Goal: Information Seeking & Learning: Learn about a topic

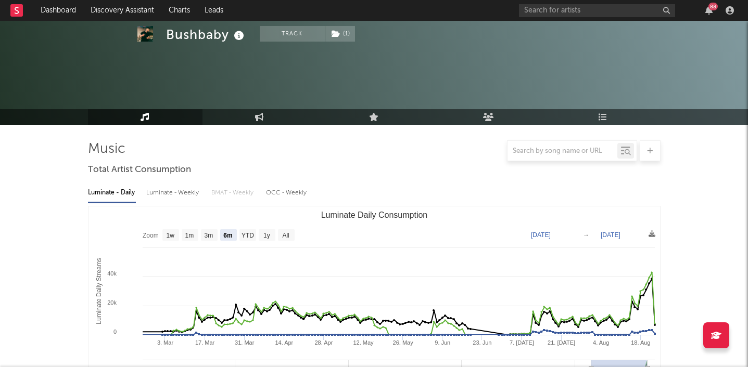
select select "6m"
select select "1w"
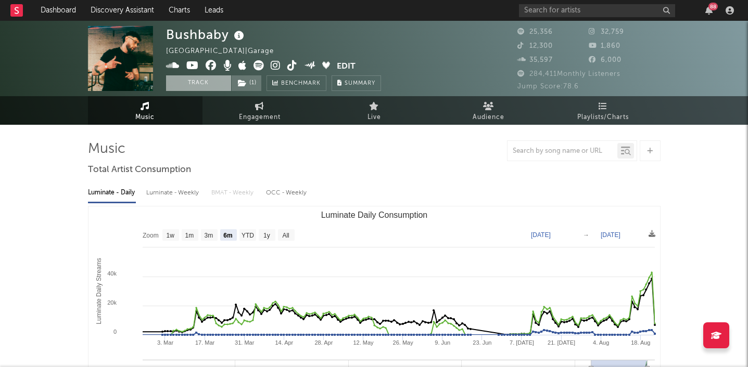
click at [208, 80] on button "Track" at bounding box center [198, 83] width 65 height 16
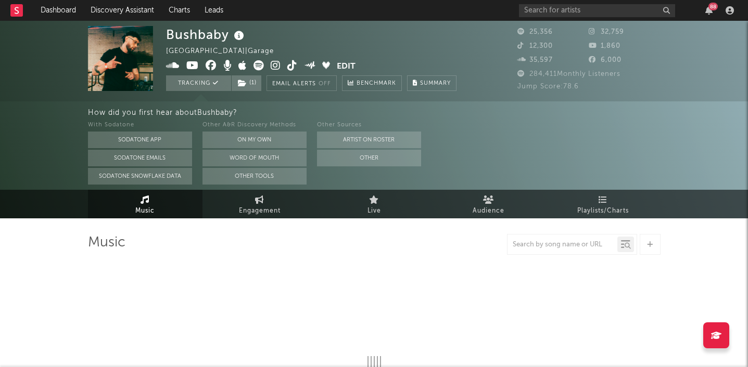
select select "6m"
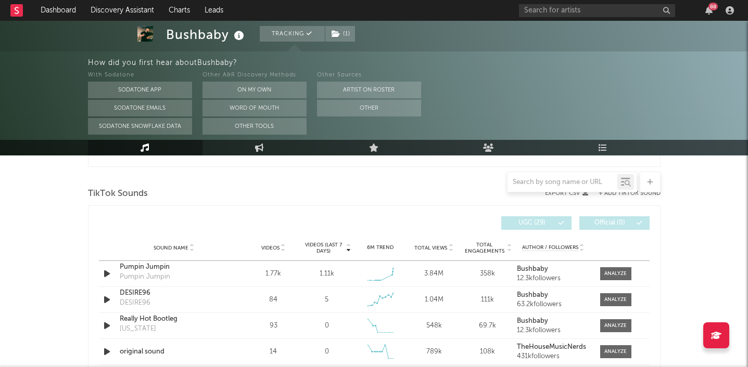
scroll to position [682, 0]
click at [626, 271] on span at bounding box center [615, 272] width 31 height 13
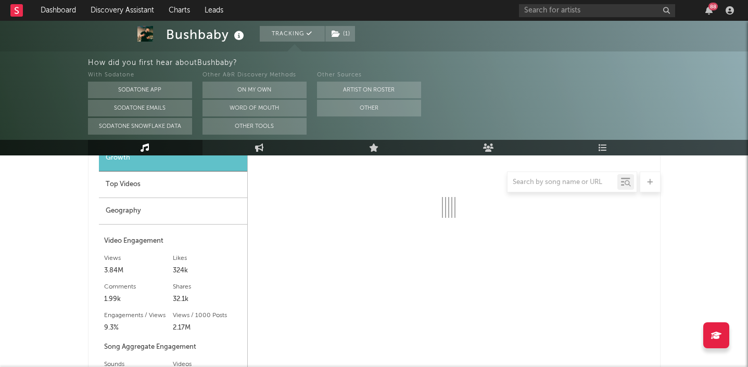
select select "1w"
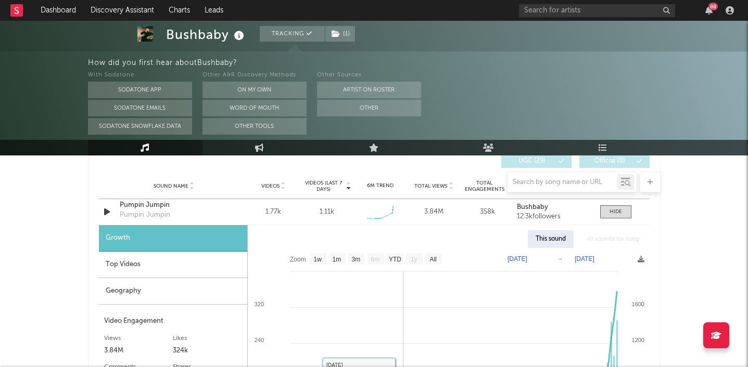
scroll to position [555, 0]
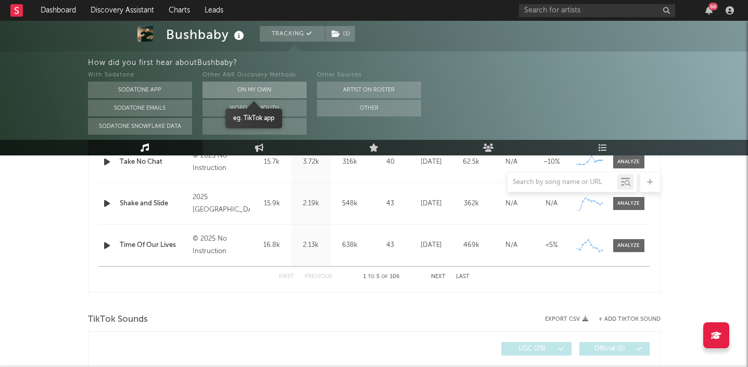
click at [233, 96] on button "On My Own" at bounding box center [254, 90] width 104 height 17
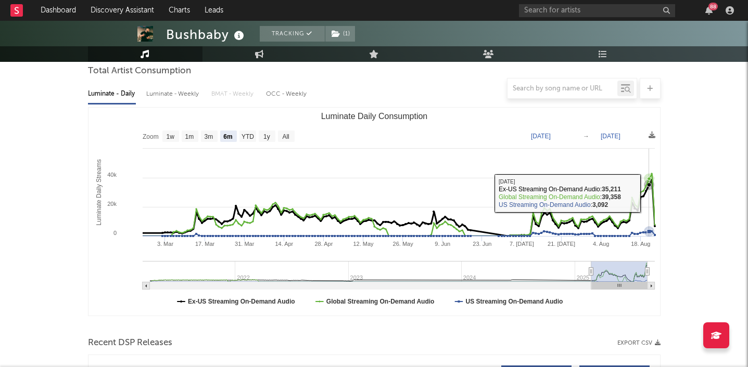
scroll to position [0, 0]
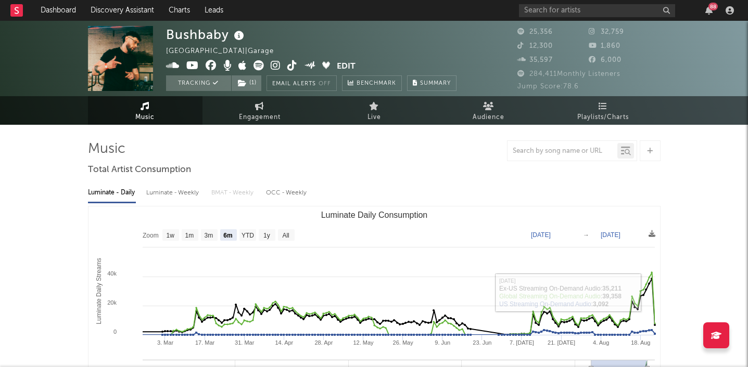
click at [711, 9] on div "88" at bounding box center [712, 7] width 9 height 8
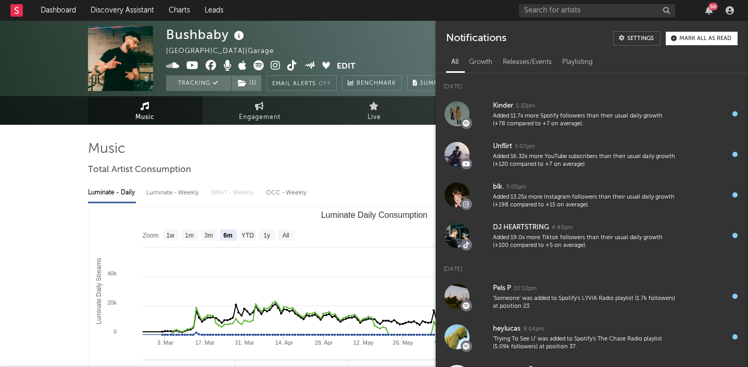
click at [683, 46] on div "Notifications Settings Mark all as read" at bounding box center [591, 35] width 312 height 28
click at [701, 41] on div "Mark all as read" at bounding box center [705, 39] width 52 height 6
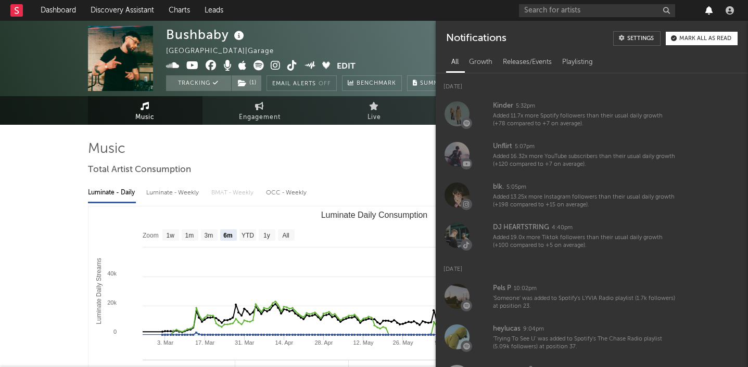
click at [707, 8] on icon "button" at bounding box center [708, 10] width 7 height 8
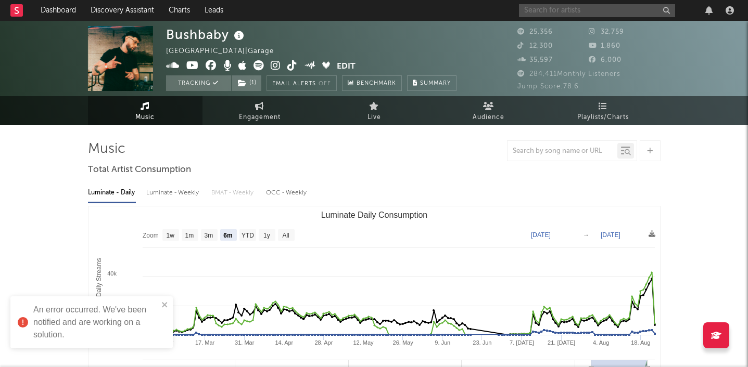
click at [556, 5] on input "text" at bounding box center [597, 10] width 156 height 13
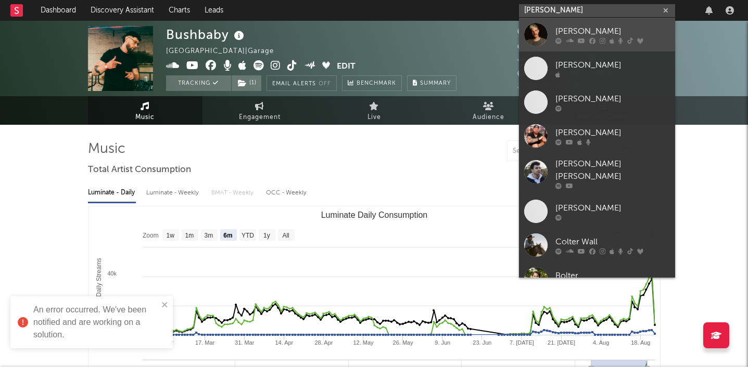
type input "kolter"
click at [610, 31] on div "Kolter" at bounding box center [612, 31] width 114 height 12
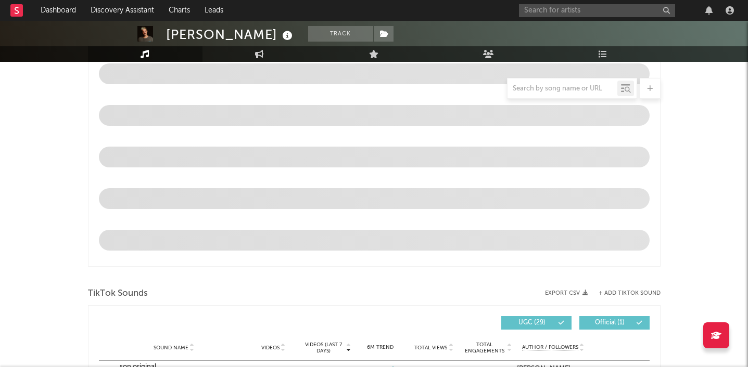
select select "6m"
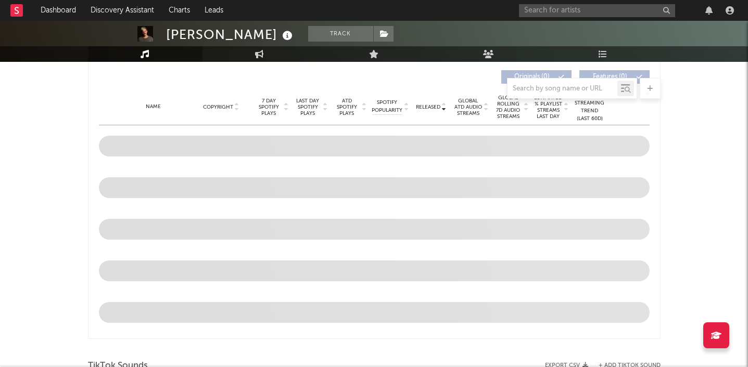
scroll to position [396, 0]
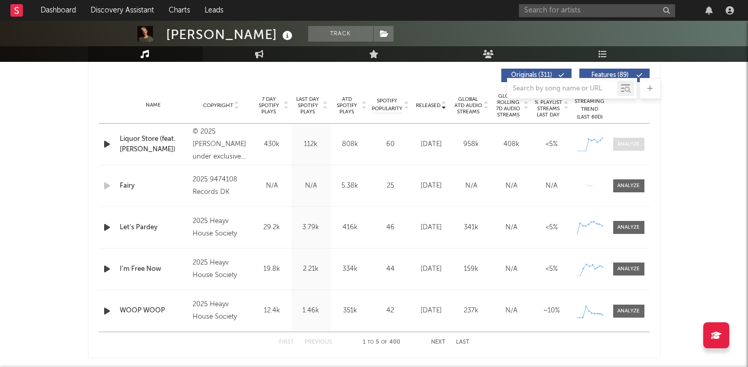
click at [621, 145] on div at bounding box center [628, 144] width 22 height 8
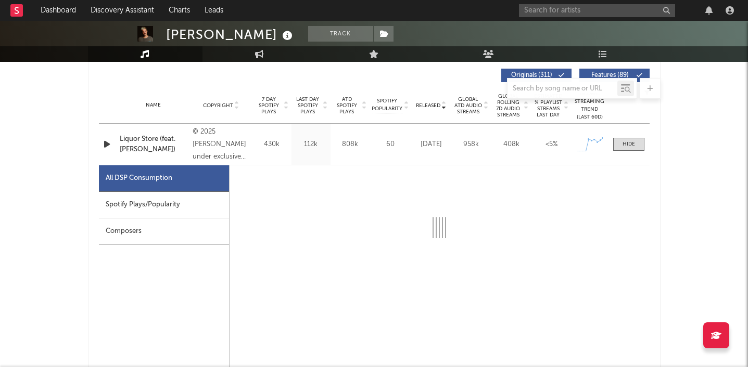
select select "1w"
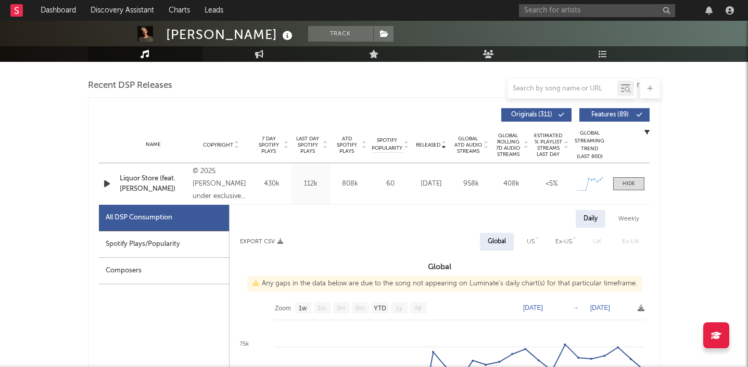
scroll to position [350, 0]
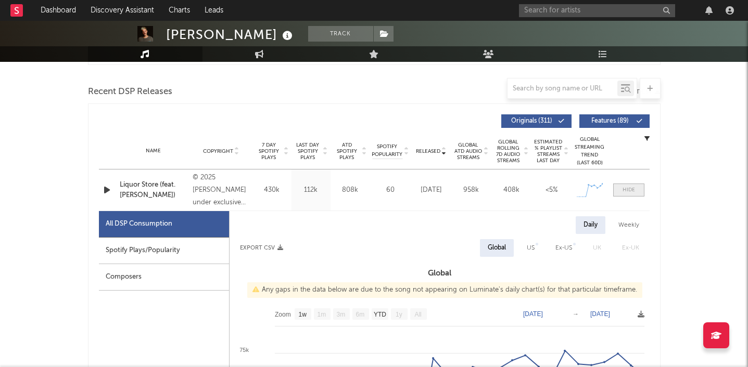
click at [630, 190] on div at bounding box center [628, 190] width 12 height 8
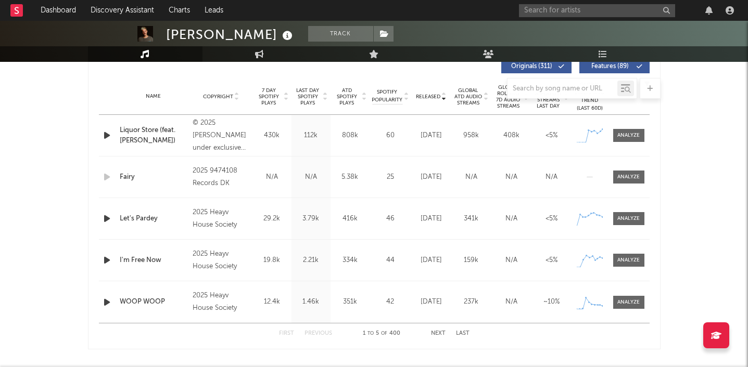
scroll to position [433, 0]
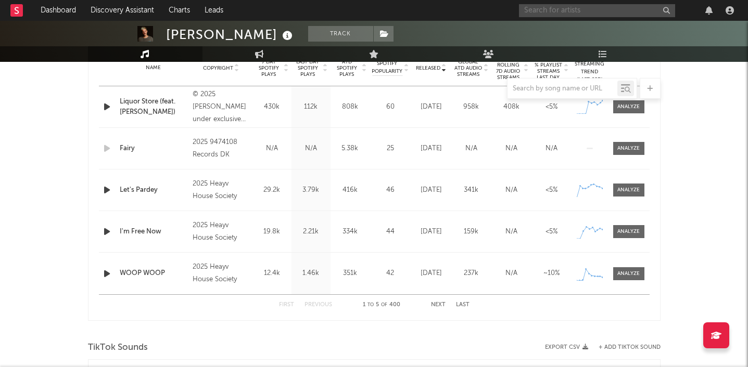
click at [548, 11] on input "text" at bounding box center [597, 10] width 156 height 13
click at [550, 11] on input "harry t" at bounding box center [597, 10] width 156 height 13
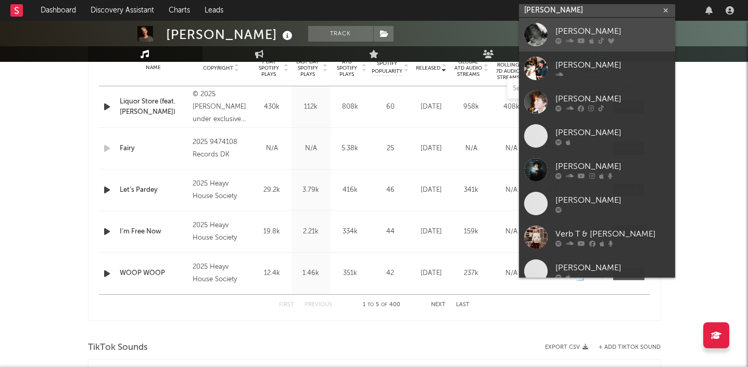
type input "harry t"
click at [596, 35] on div "Harry T" at bounding box center [612, 31] width 114 height 12
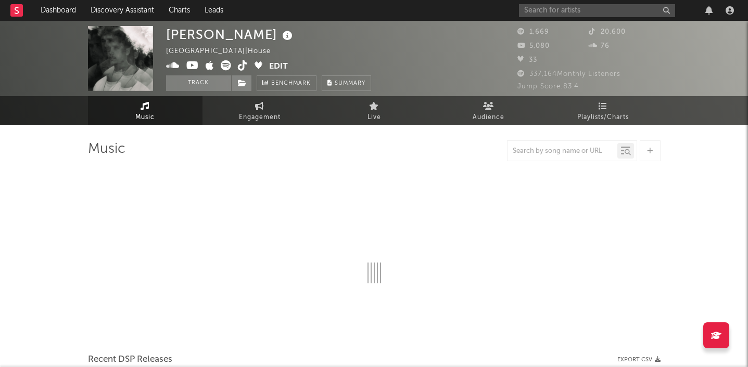
select select "1w"
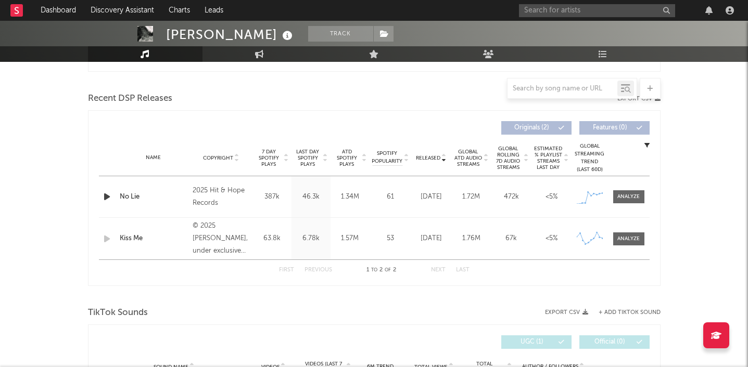
scroll to position [356, 0]
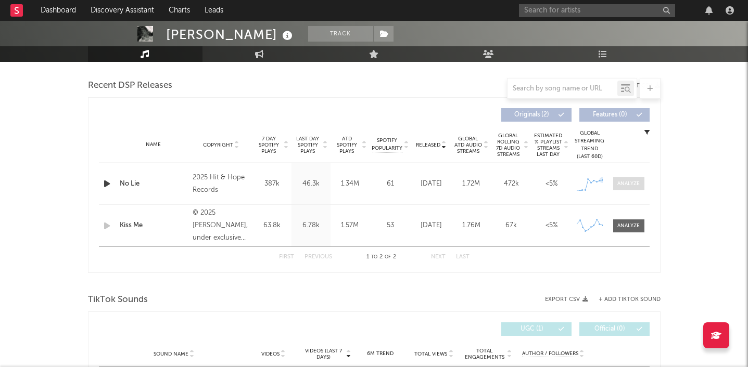
click at [618, 183] on div at bounding box center [628, 184] width 22 height 8
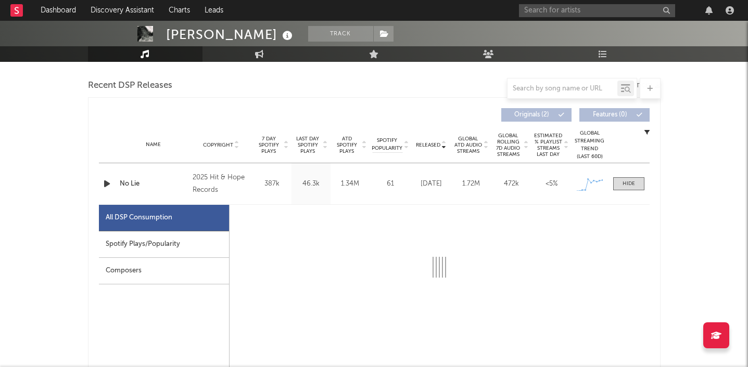
select select "1w"
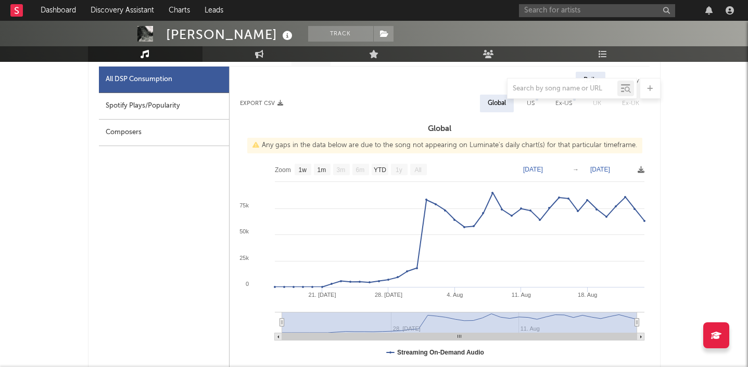
scroll to position [500, 0]
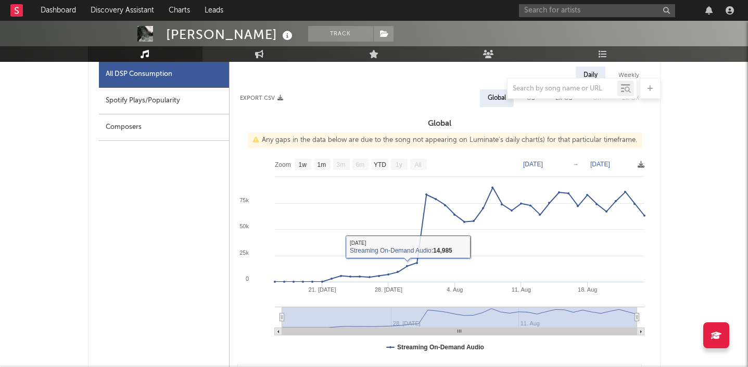
click at [147, 104] on div "Spotify Plays/Popularity" at bounding box center [164, 101] width 130 height 27
select select "1w"
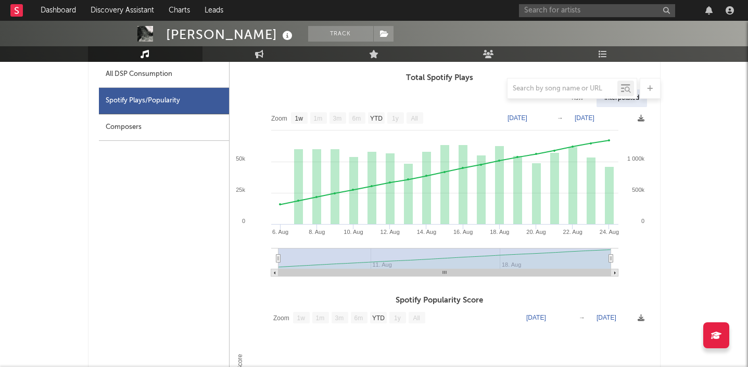
scroll to position [495, 0]
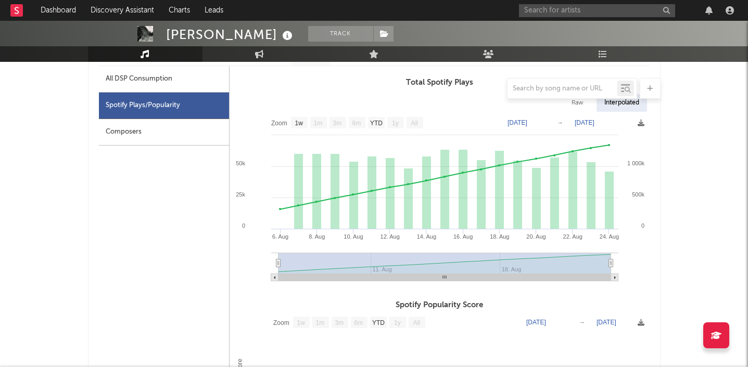
click at [153, 82] on div at bounding box center [374, 88] width 572 height 21
click at [168, 79] on div at bounding box center [374, 88] width 572 height 21
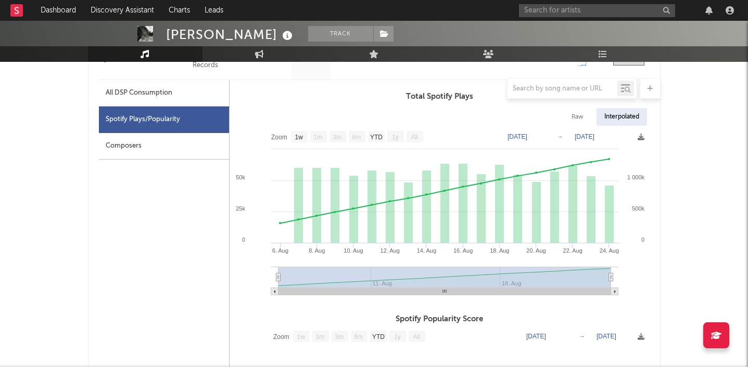
scroll to position [447, 0]
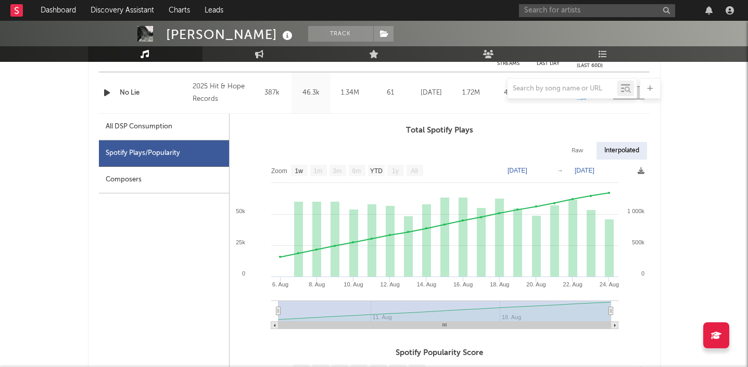
click at [162, 125] on div "All DSP Consumption" at bounding box center [139, 127] width 67 height 12
select select "1w"
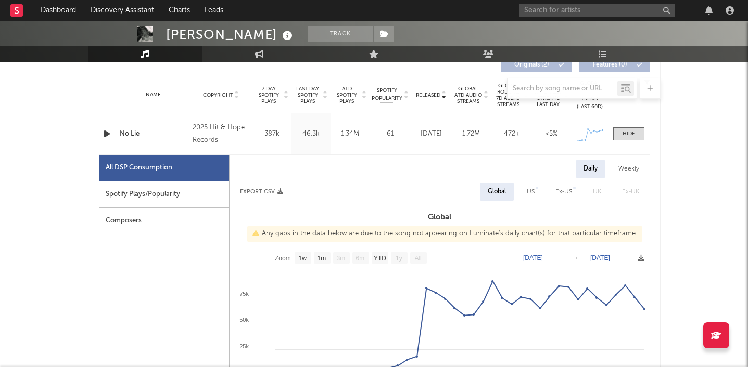
scroll to position [404, 0]
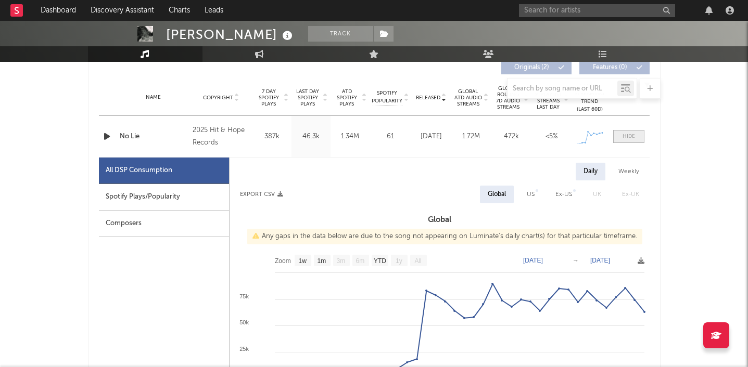
click at [634, 136] on span at bounding box center [628, 136] width 31 height 13
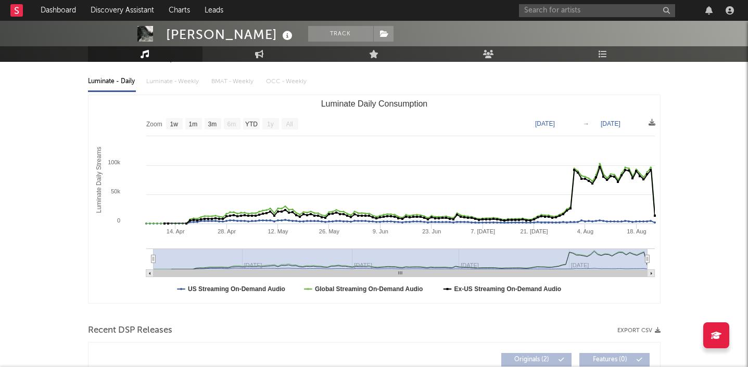
scroll to position [0, 0]
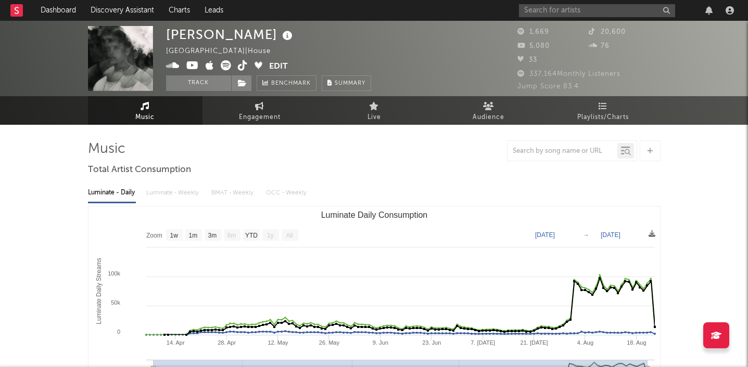
click at [595, 17] on div at bounding box center [628, 10] width 219 height 21
click at [588, 12] on input "text" at bounding box center [597, 10] width 156 height 13
click at [559, 14] on input "albi" at bounding box center [597, 10] width 156 height 13
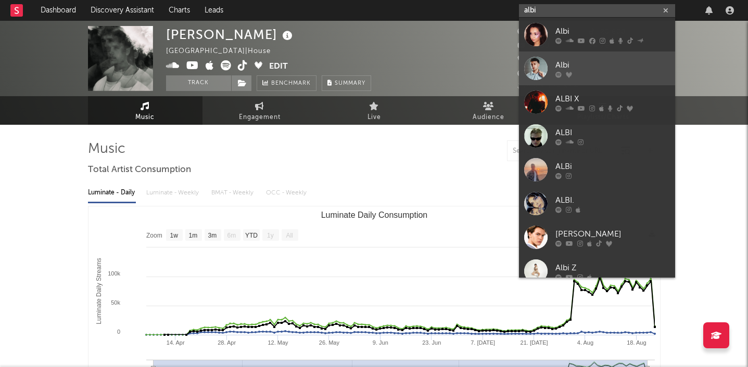
type input "albi"
click at [558, 56] on link "Albi" at bounding box center [597, 69] width 156 height 34
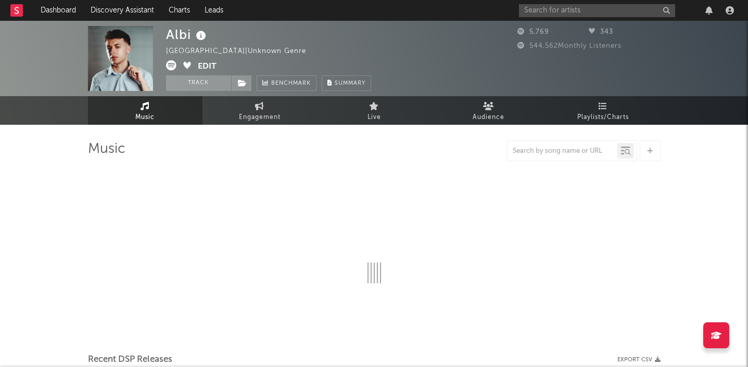
select select "6m"
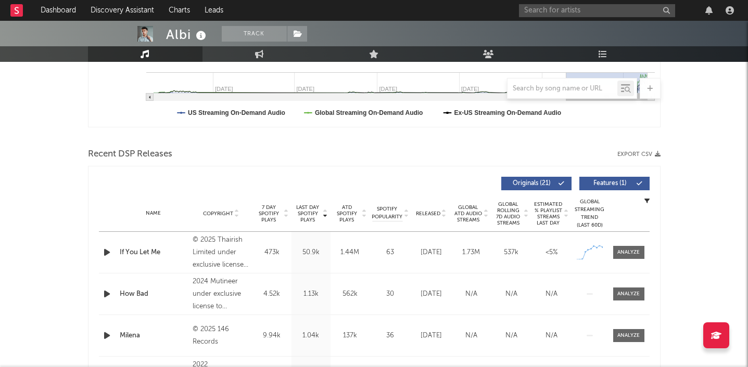
scroll to position [288, 0]
click at [615, 251] on span at bounding box center [628, 252] width 31 height 13
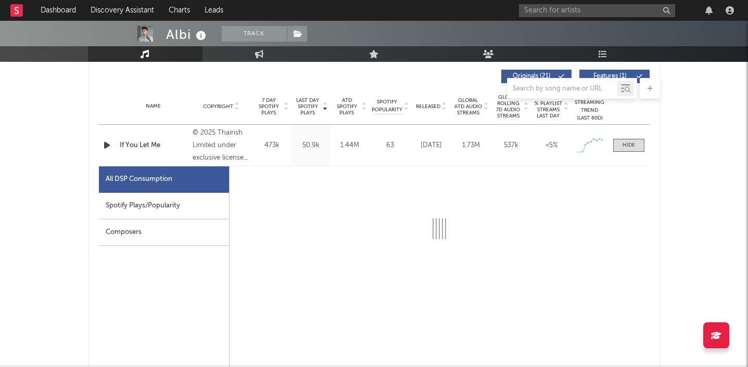
select select "1w"
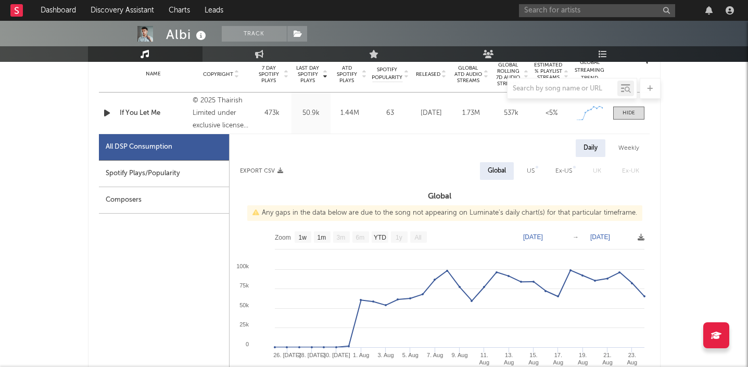
scroll to position [439, 0]
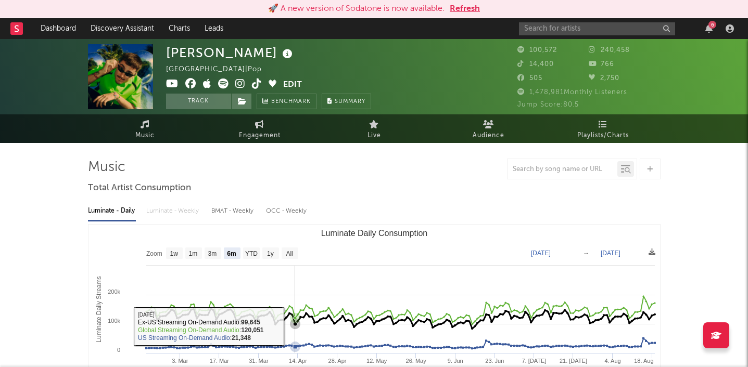
select select "6m"
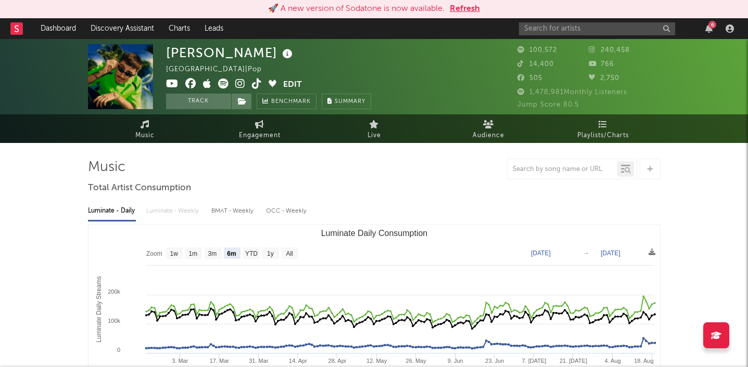
click at [708, 34] on div "6" at bounding box center [628, 28] width 219 height 21
click at [708, 31] on icon "button" at bounding box center [708, 28] width 7 height 8
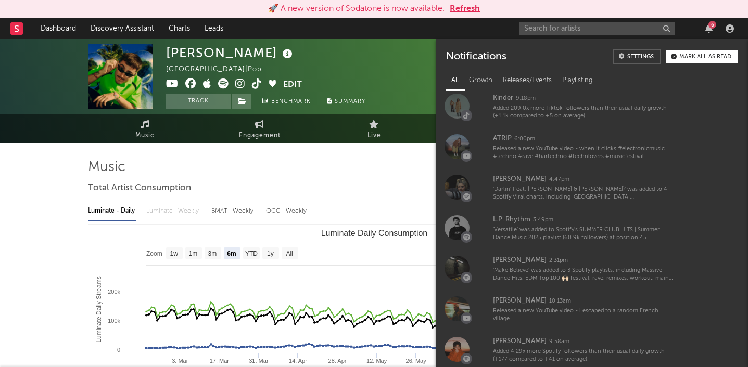
scroll to position [260, 0]
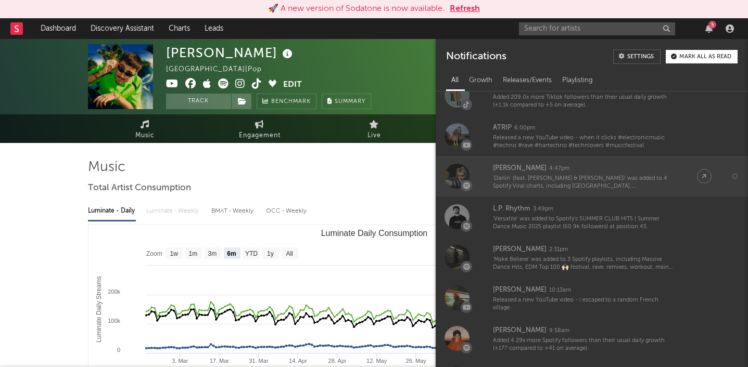
click at [649, 189] on div "'Darlin' (feat. Sean Paul & Brodie)' was added to 4 Spotify Viral charts, inclu…" at bounding box center [584, 183] width 183 height 16
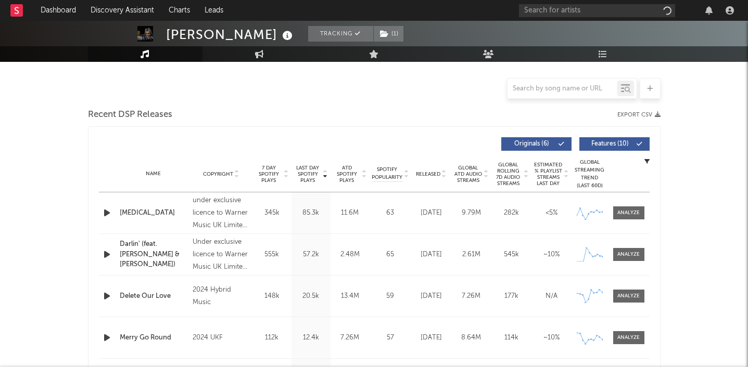
scroll to position [262, 0]
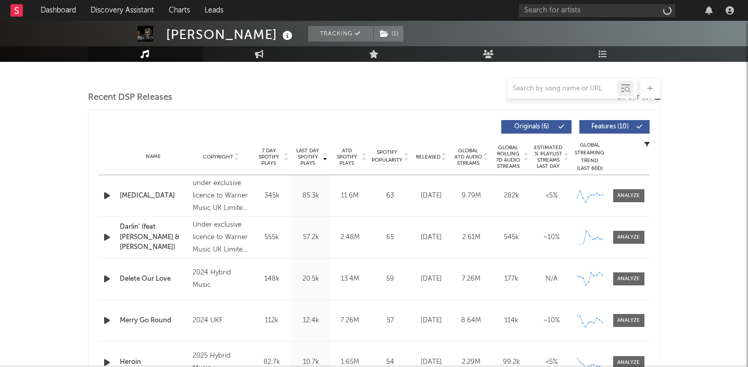
select select "6m"
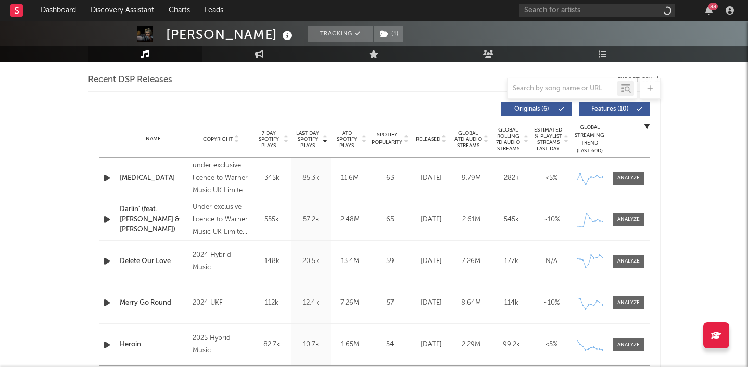
scroll to position [377, 0]
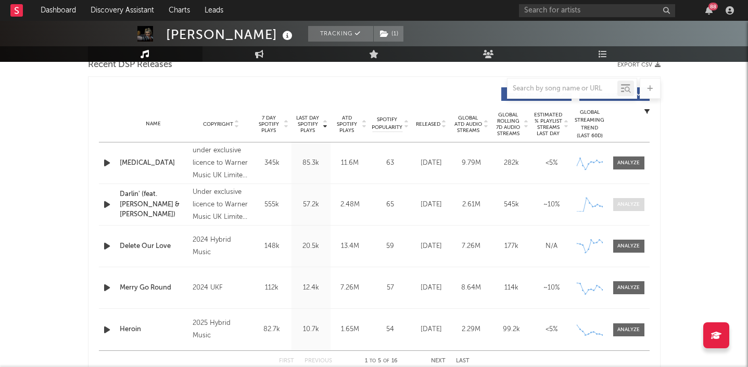
click at [624, 201] on div at bounding box center [628, 205] width 22 height 8
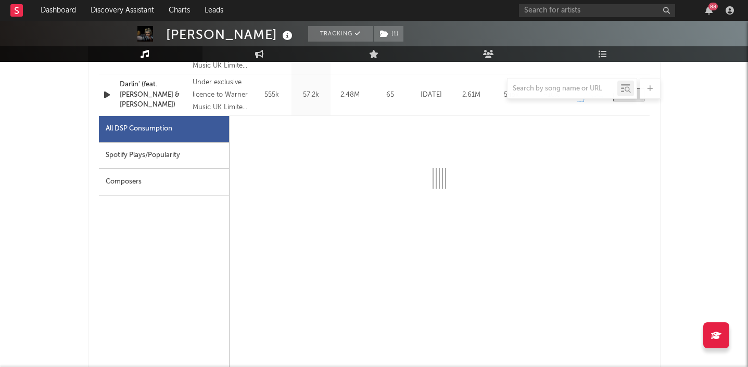
select select "1w"
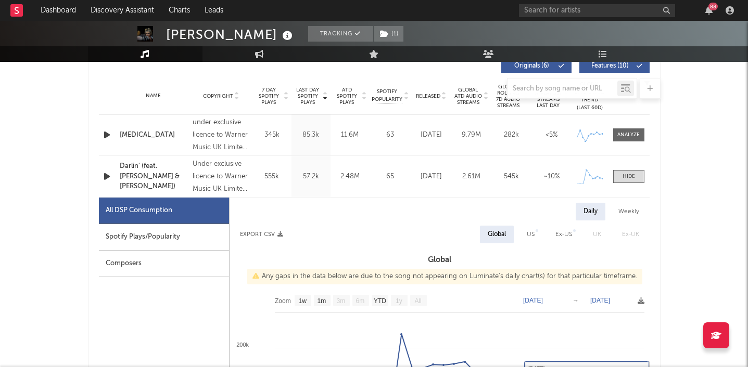
scroll to position [402, 0]
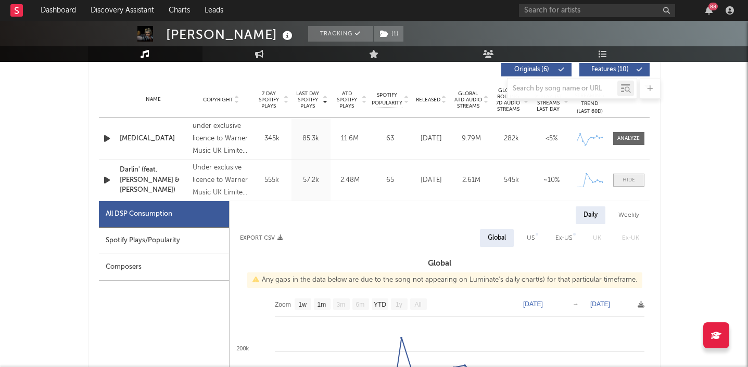
click at [632, 180] on div at bounding box center [628, 180] width 12 height 8
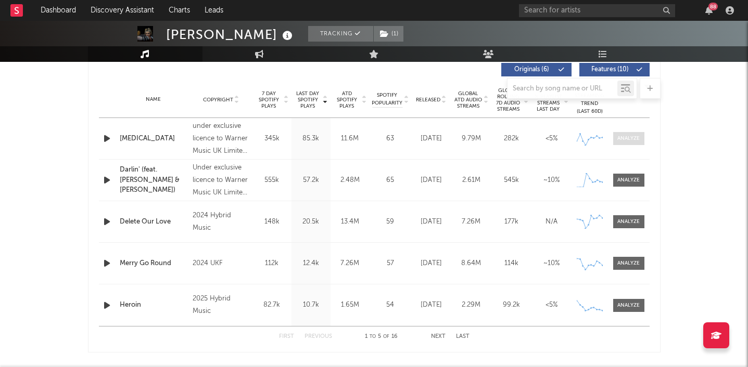
click at [620, 139] on div at bounding box center [628, 139] width 22 height 8
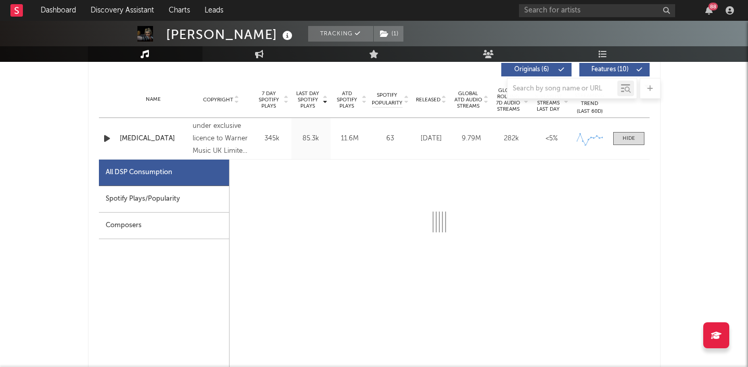
scroll to position [479, 0]
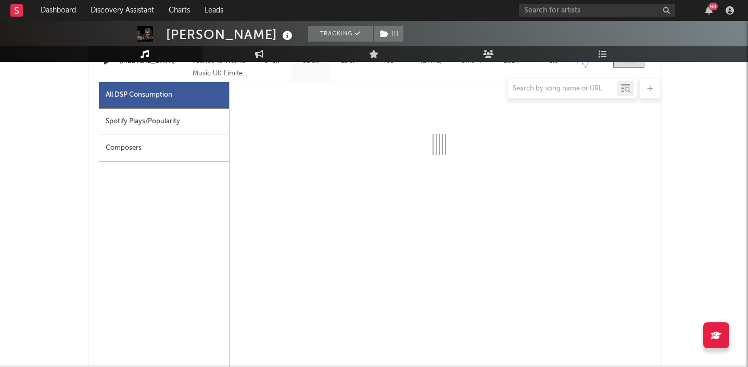
select select "6m"
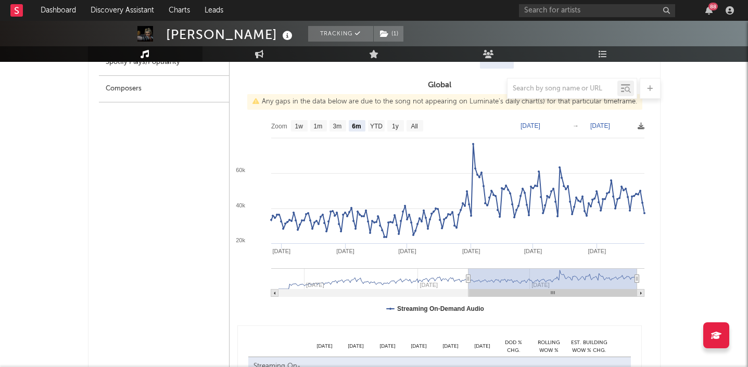
scroll to position [541, 0]
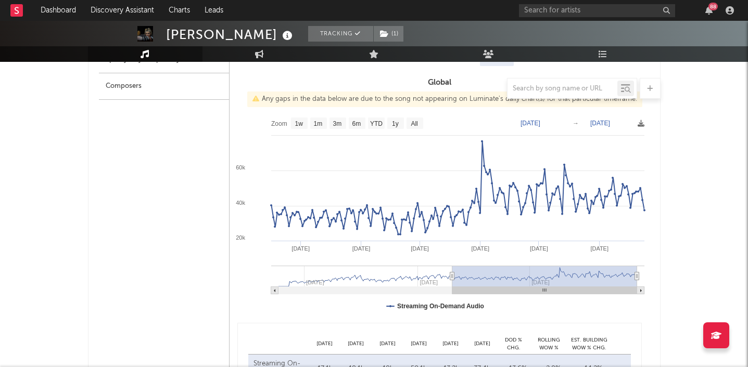
type input "[DATE]"
select select "All"
type input "2024-08-04"
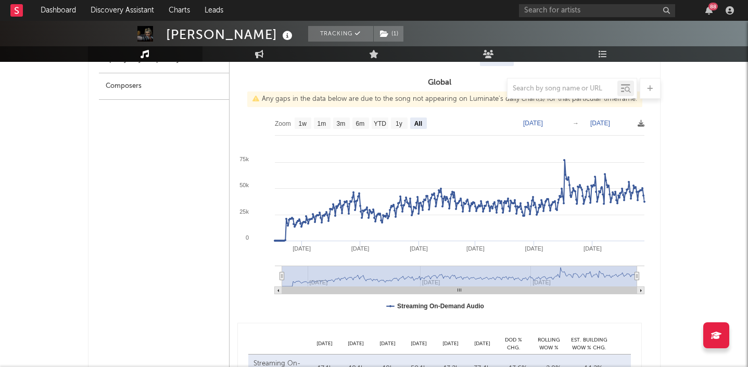
drag, startPoint x: 467, startPoint y: 275, endPoint x: 246, endPoint y: 285, distance: 221.3
click at [246, 285] on icon "Created with Highcharts 10.3.3 Mar '25 May '25 Jul '25 Jan '25 Nov '24 Sep '24 …" at bounding box center [439, 216] width 420 height 208
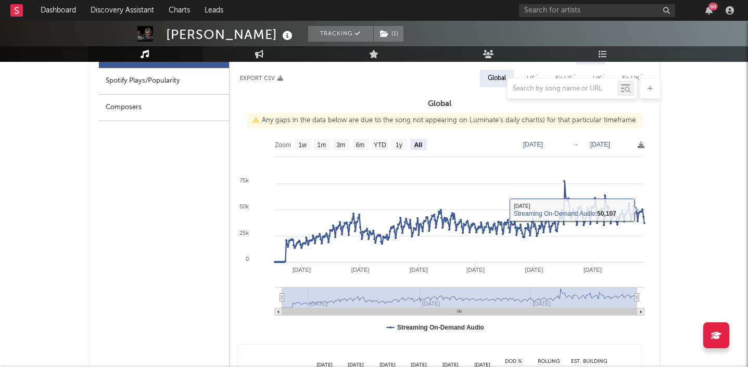
scroll to position [515, 0]
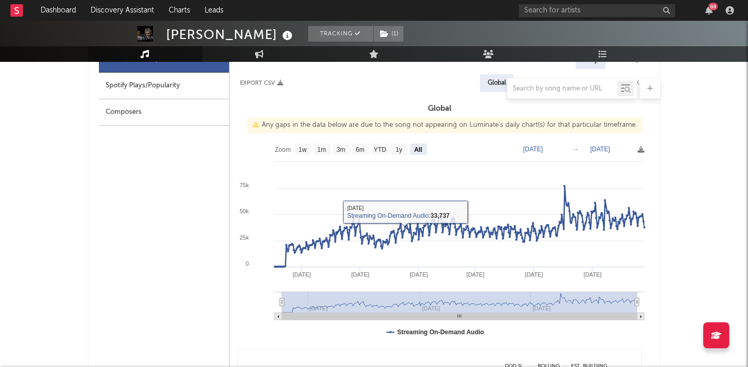
click at [173, 87] on div at bounding box center [374, 88] width 572 height 21
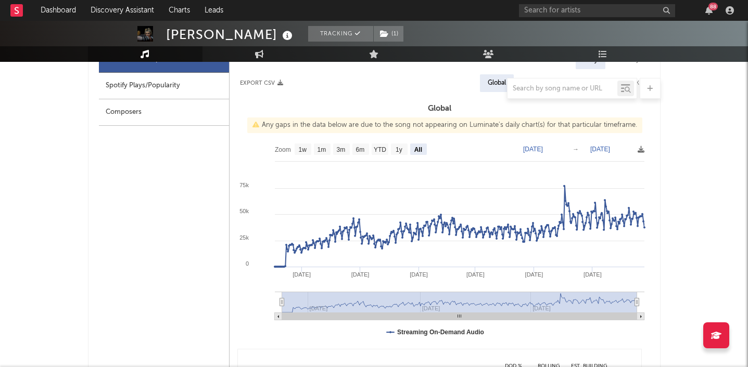
click at [186, 81] on div at bounding box center [374, 88] width 572 height 21
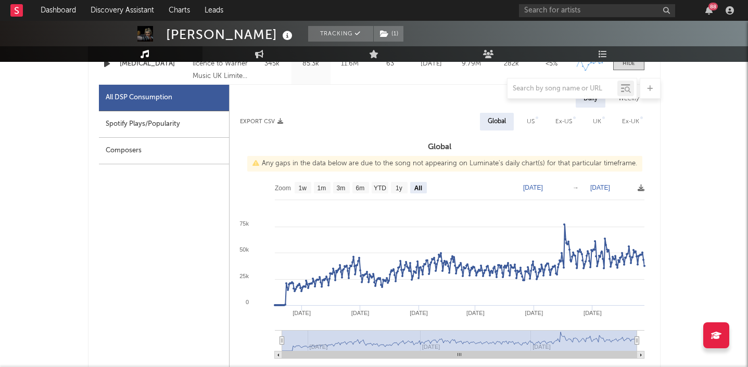
scroll to position [470, 0]
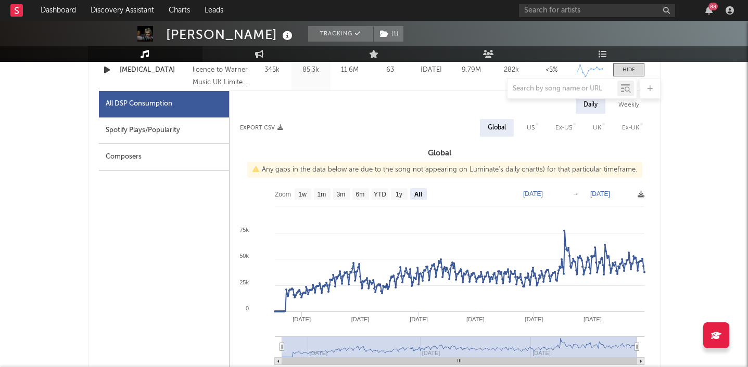
click at [166, 124] on div "Spotify Plays/Popularity" at bounding box center [164, 131] width 130 height 27
select select "6m"
select select "1w"
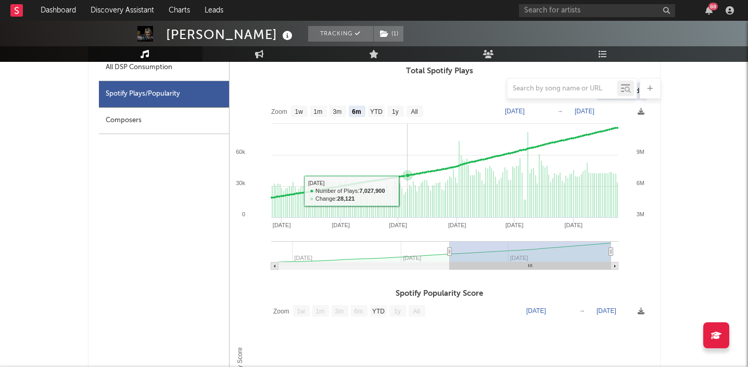
scroll to position [515, 0]
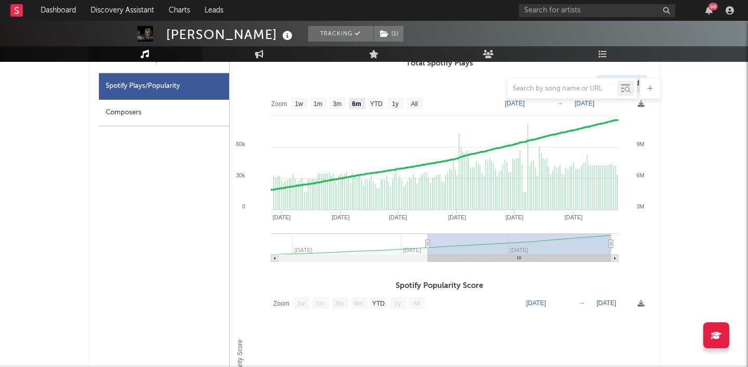
type input "2024-08-31"
select select "All"
type input "2024-08-12"
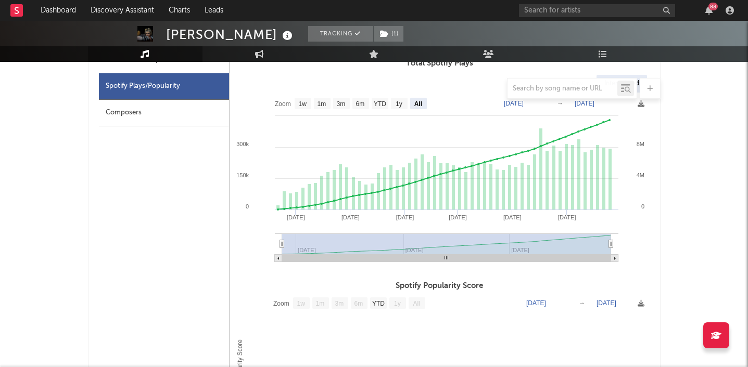
drag, startPoint x: 449, startPoint y: 245, endPoint x: 210, endPoint y: 265, distance: 239.7
click at [210, 265] on div "All DSP Consumption Spotify Plays/Popularity Composers Total Spotify Plays Raw …" at bounding box center [374, 294] width 550 height 494
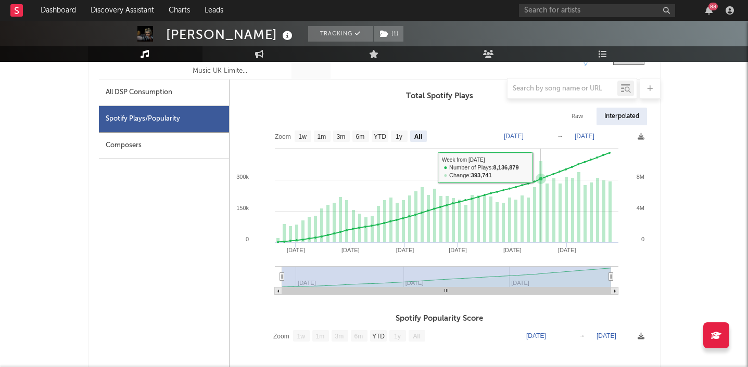
scroll to position [480, 0]
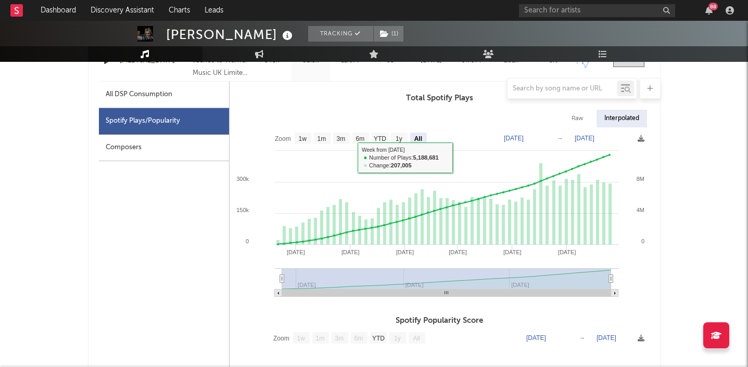
click at [151, 96] on div at bounding box center [374, 88] width 572 height 21
click at [182, 87] on div at bounding box center [374, 88] width 572 height 21
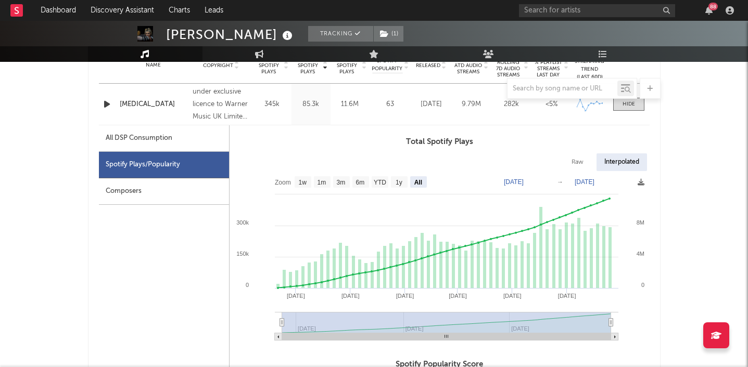
click at [159, 137] on div "All DSP Consumption" at bounding box center [139, 138] width 67 height 12
select select "6m"
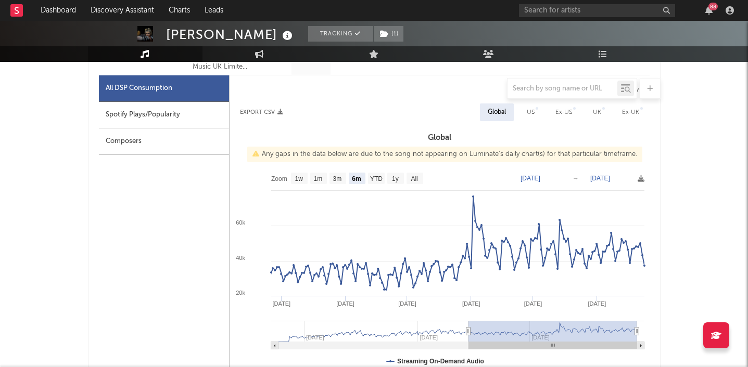
scroll to position [503, 0]
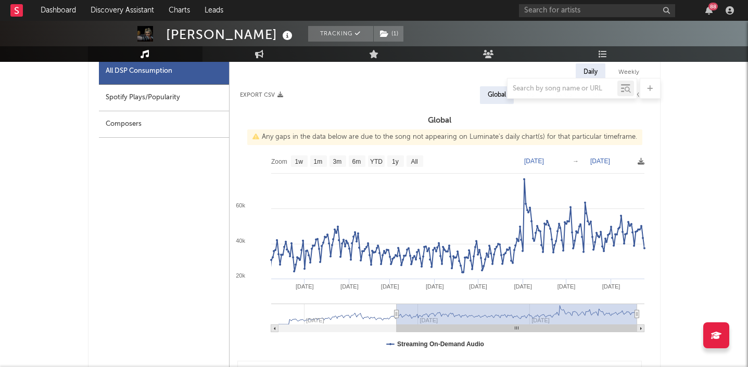
type input "2024-09-01"
select select "All"
type input "2024-08-04"
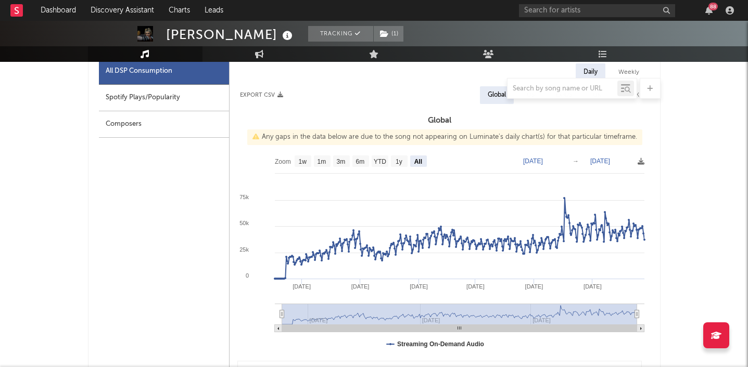
drag, startPoint x: 469, startPoint y: 313, endPoint x: 213, endPoint y: 331, distance: 256.6
click at [212, 331] on div "All DSP Consumption Spotify Plays/Popularity Composers Daily Weekly Export CSV …" at bounding box center [374, 305] width 550 height 494
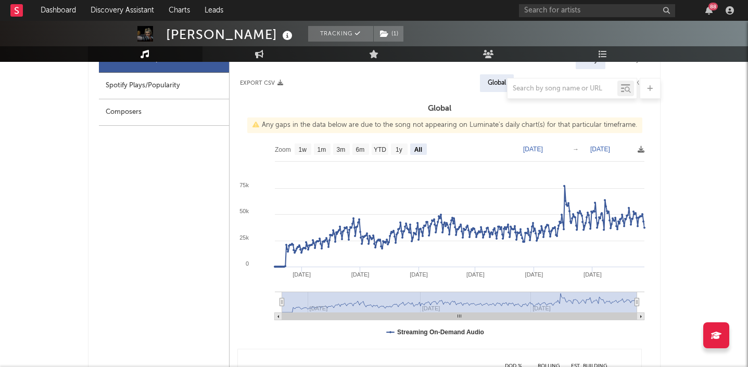
scroll to position [414, 0]
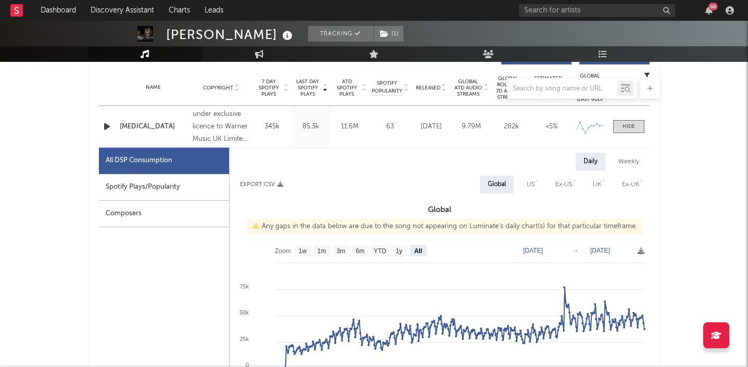
click at [107, 129] on icon "button" at bounding box center [106, 126] width 11 height 13
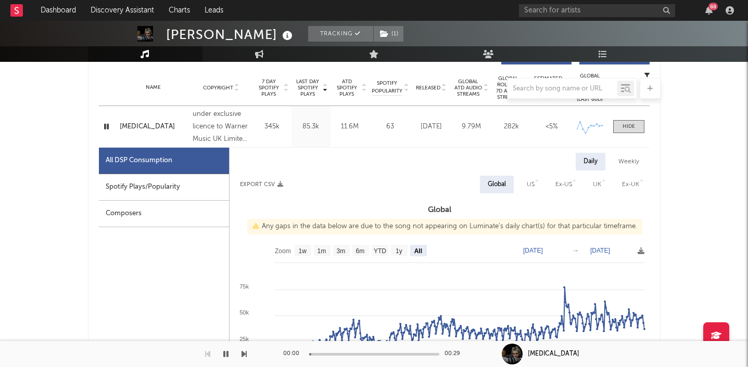
click at [107, 129] on icon "button" at bounding box center [106, 126] width 10 height 13
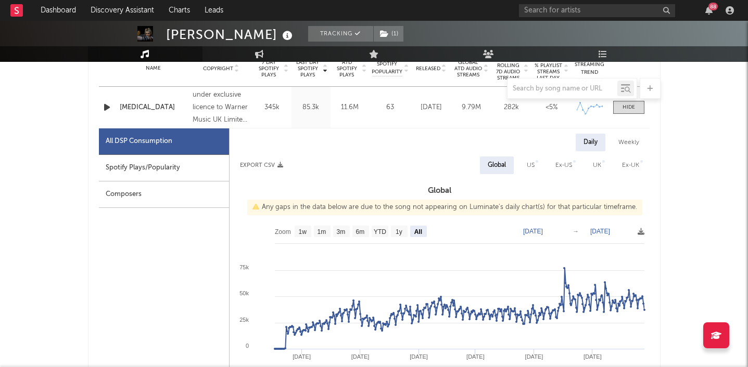
scroll to position [421, 0]
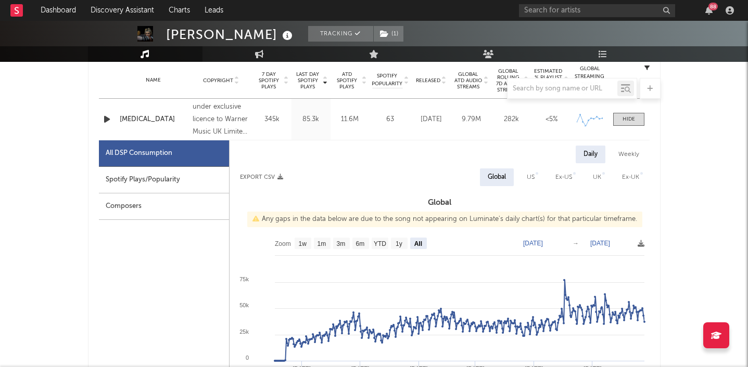
click at [102, 119] on icon "button" at bounding box center [106, 119] width 11 height 13
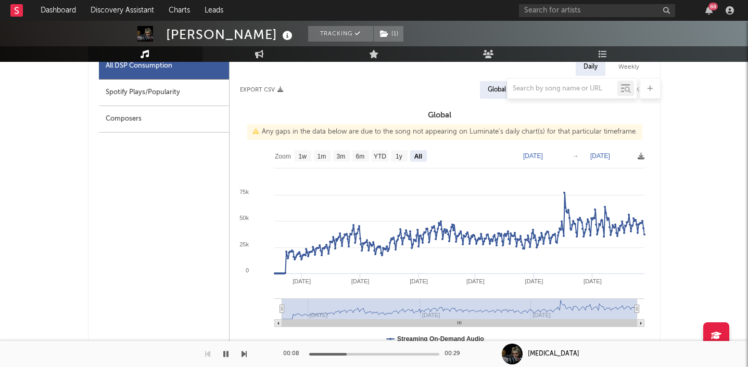
scroll to position [507, 0]
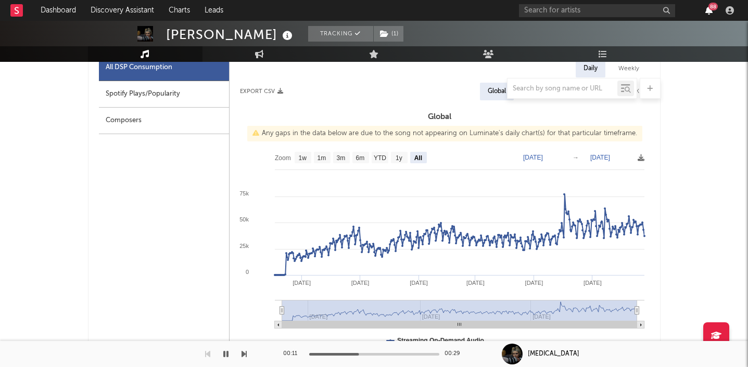
click at [711, 12] on icon "button" at bounding box center [708, 10] width 7 height 8
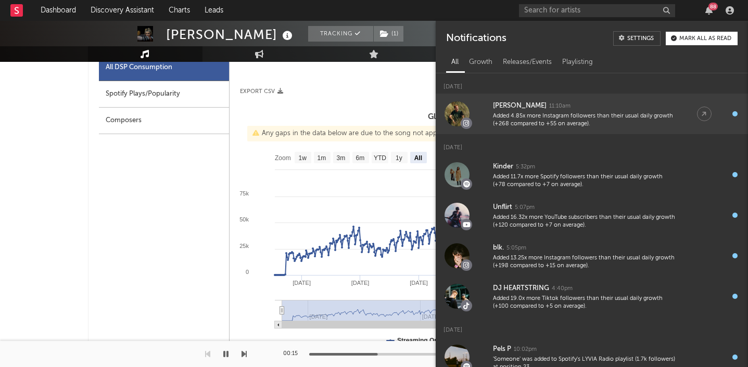
click at [610, 113] on div "Added 4.85x more Instagram followers than their usual daily growth (+268 compar…" at bounding box center [584, 120] width 183 height 16
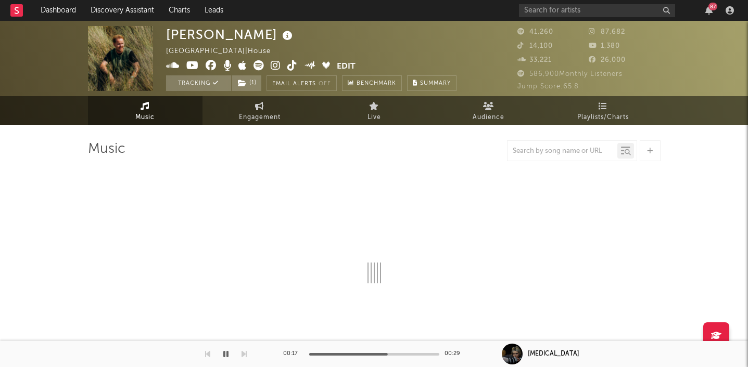
click at [314, 152] on div at bounding box center [374, 150] width 572 height 21
select select "6m"
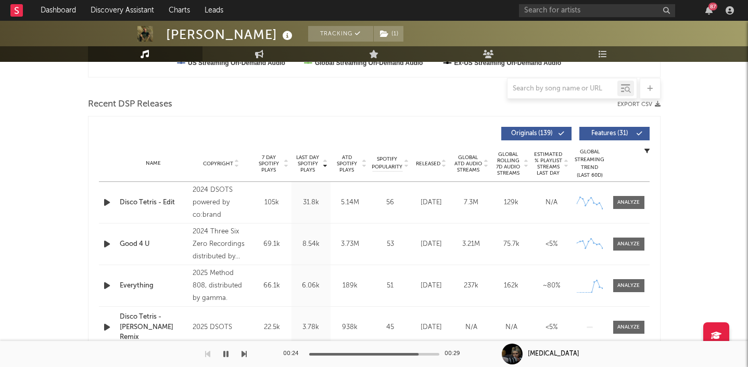
scroll to position [342, 0]
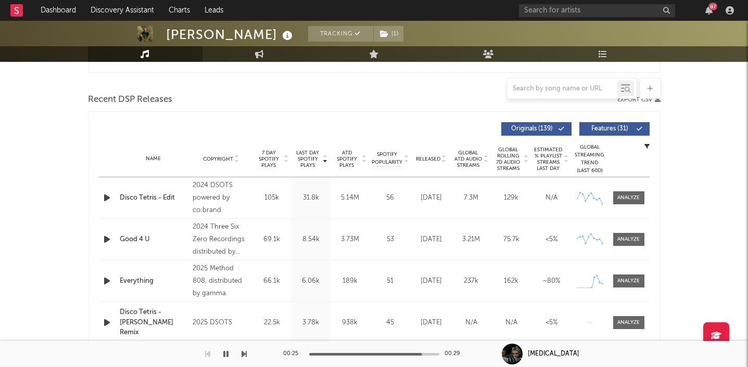
click at [434, 153] on div "Name Copyright Label Album Names Composer Names 7 Day Spotify Plays Last Day Sp…" at bounding box center [374, 159] width 550 height 36
click at [435, 157] on span "Released" at bounding box center [428, 159] width 24 height 6
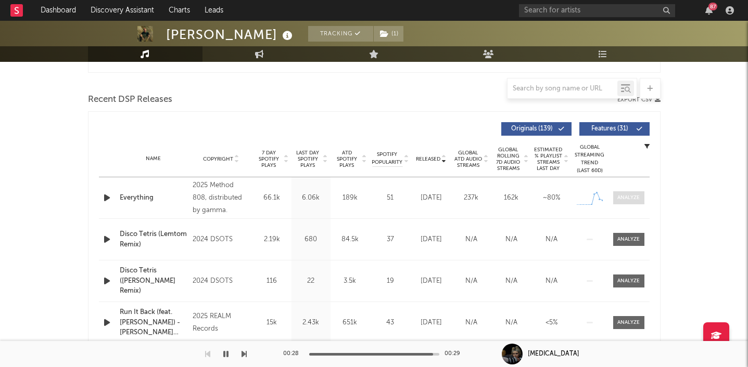
click at [637, 200] on div at bounding box center [628, 198] width 22 height 8
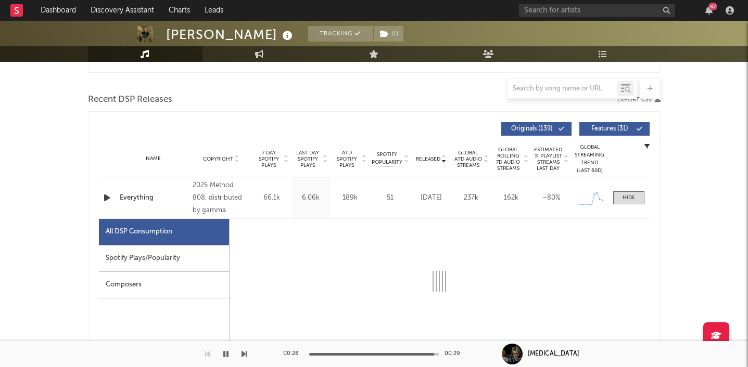
select select "1w"
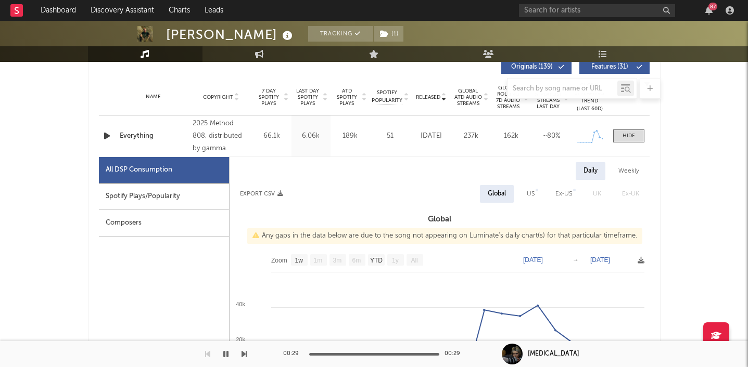
scroll to position [386, 0]
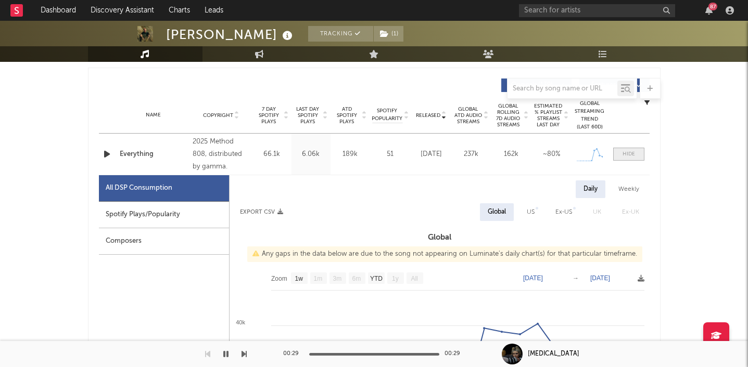
click at [628, 151] on div at bounding box center [628, 154] width 12 height 8
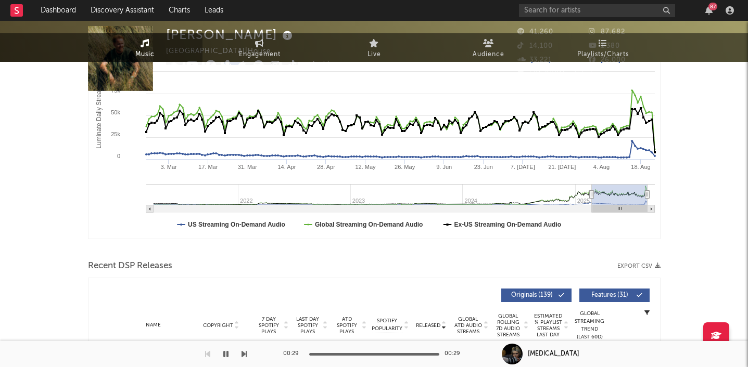
scroll to position [0, 0]
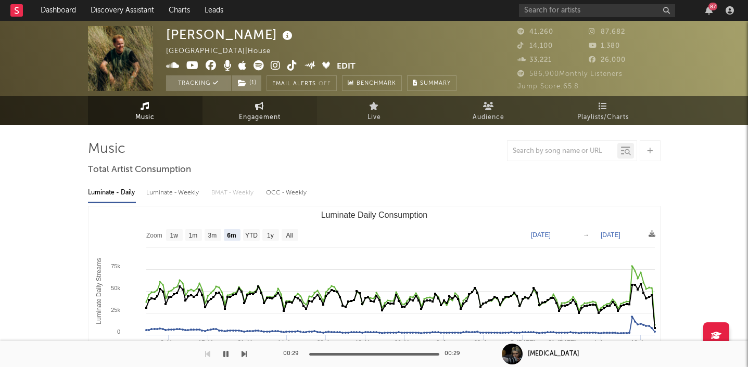
click at [256, 109] on icon at bounding box center [259, 106] width 9 height 8
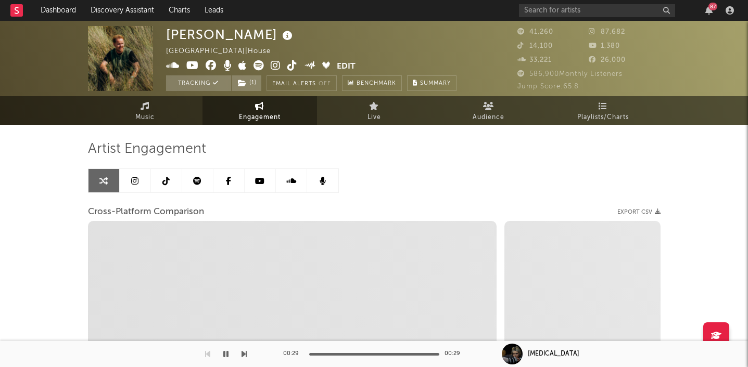
select select "1w"
select select "1m"
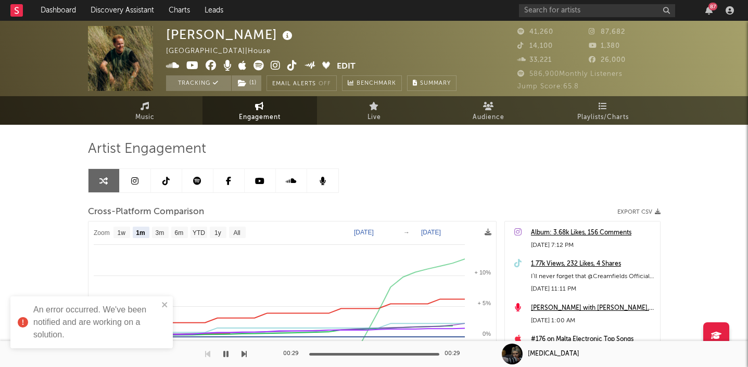
select select "1m"
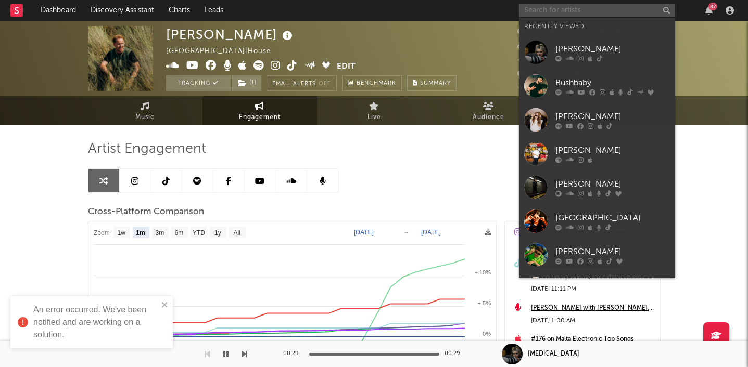
click at [576, 10] on input "text" at bounding box center [597, 10] width 156 height 13
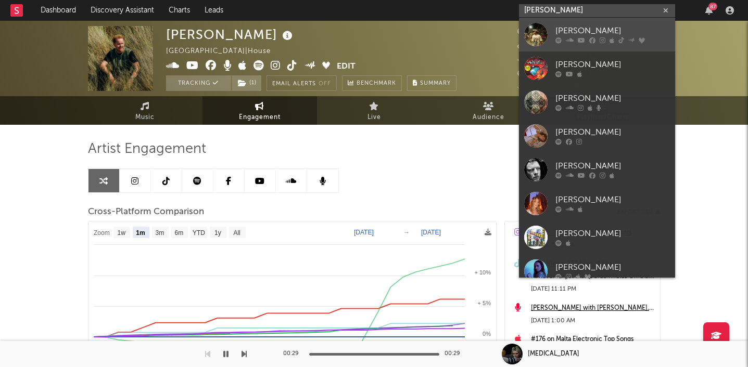
type input "riordan"
click at [564, 31] on div "Riordan" at bounding box center [612, 31] width 114 height 12
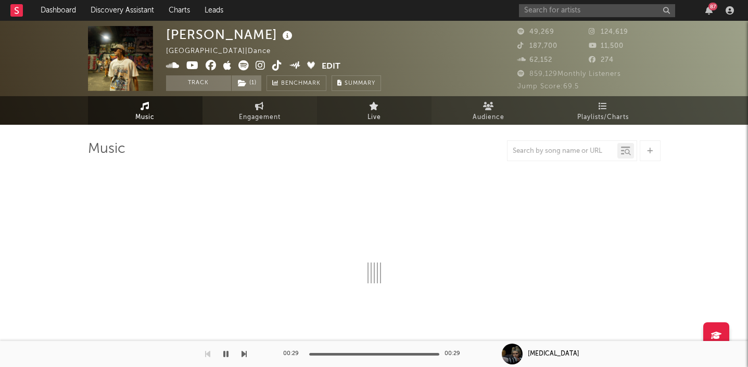
select select "6m"
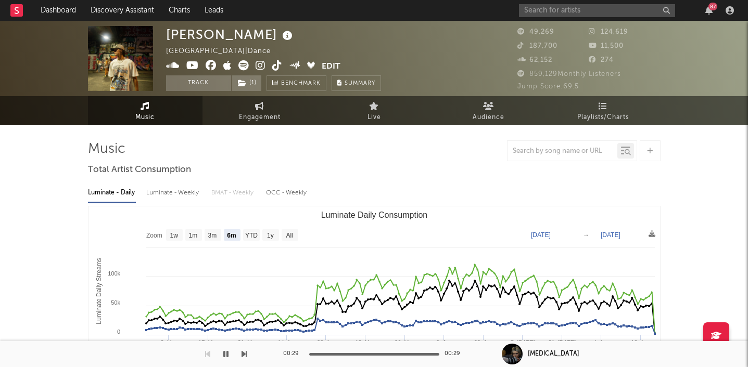
select select "6m"
click at [250, 113] on span "Engagement" at bounding box center [260, 117] width 42 height 12
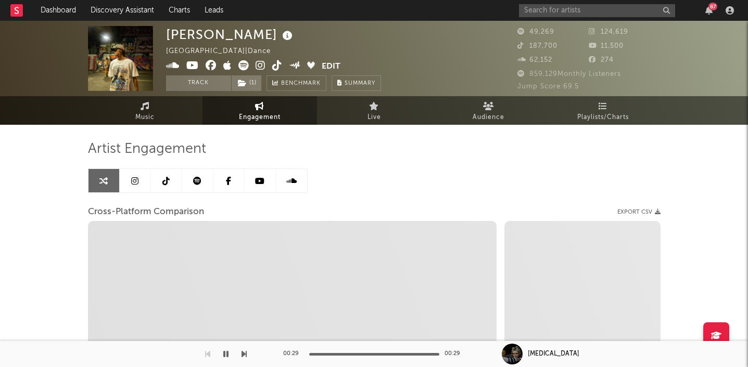
select select "1w"
select select "1m"
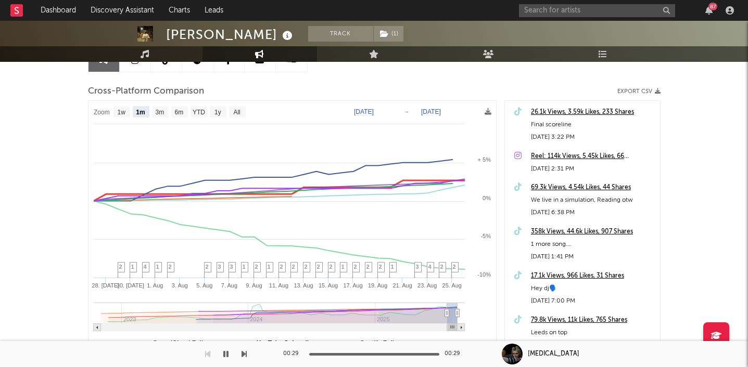
scroll to position [106, 0]
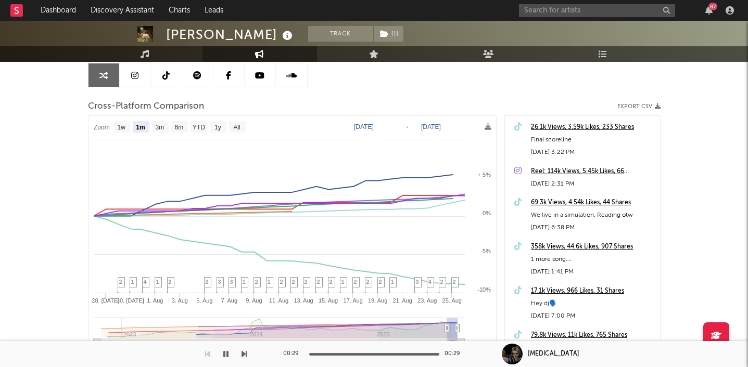
click at [190, 81] on link at bounding box center [197, 74] width 31 height 23
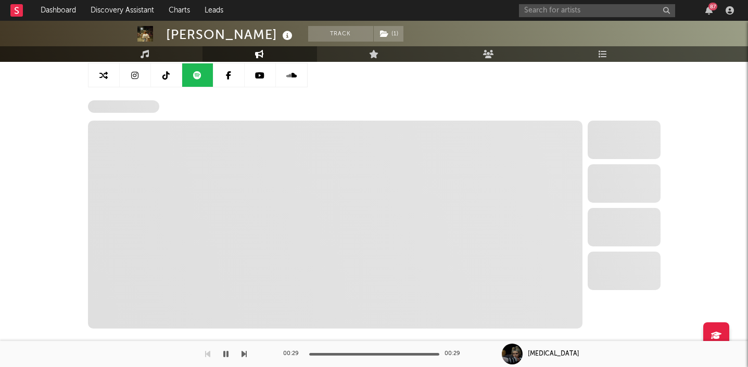
click at [166, 78] on icon at bounding box center [165, 75] width 7 height 8
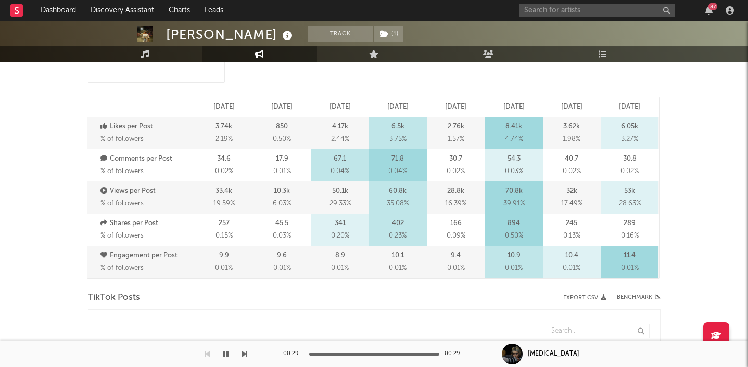
select select "6m"
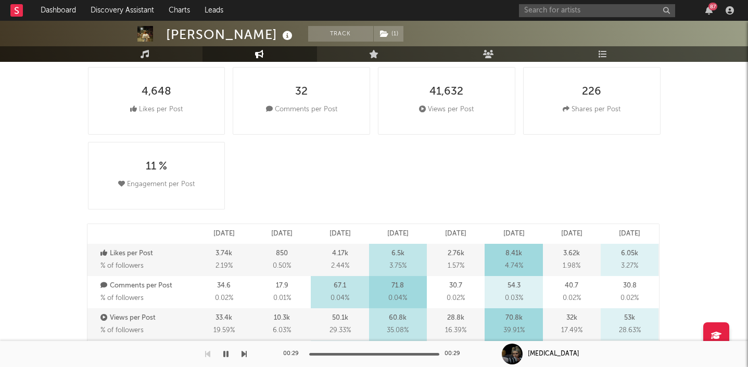
scroll to position [70, 0]
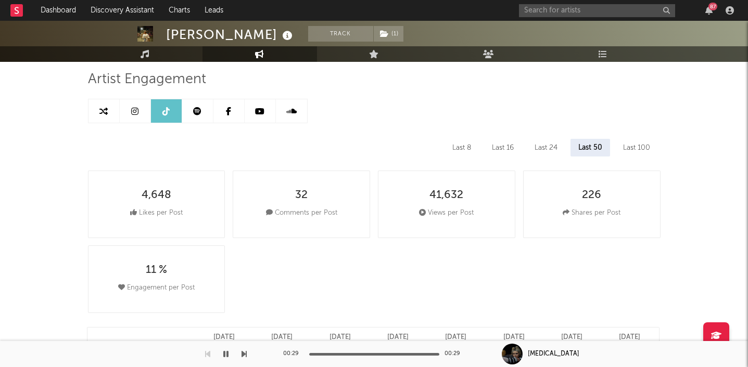
click at [106, 109] on icon at bounding box center [103, 111] width 8 height 8
select select "1m"
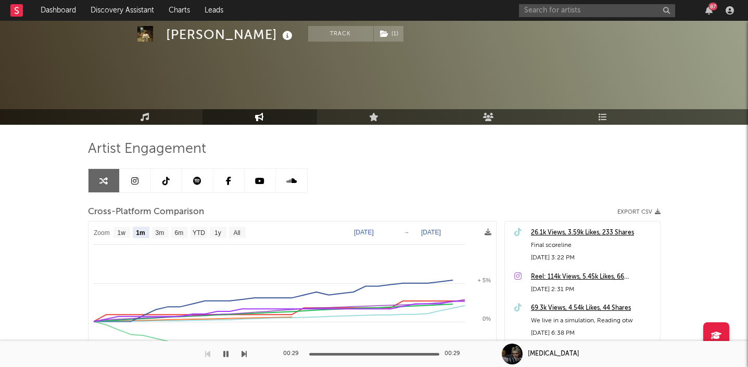
select select "1m"
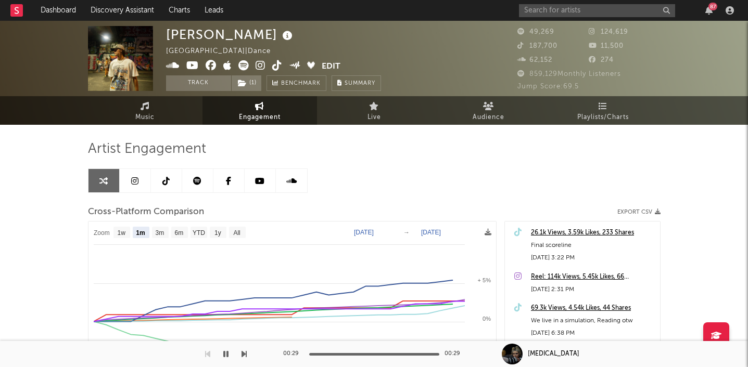
click at [275, 65] on icon at bounding box center [277, 65] width 10 height 10
click at [165, 181] on icon at bounding box center [165, 181] width 7 height 8
select select "6m"
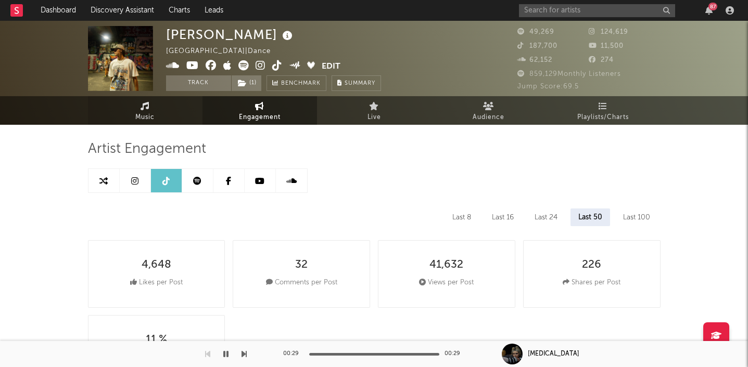
click at [158, 122] on link "Music" at bounding box center [145, 110] width 114 height 29
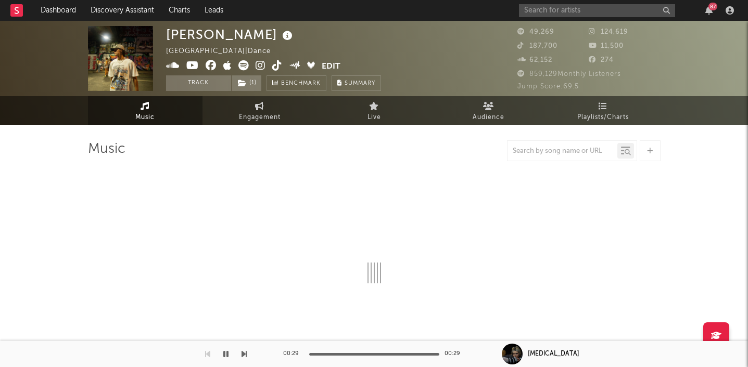
select select "6m"
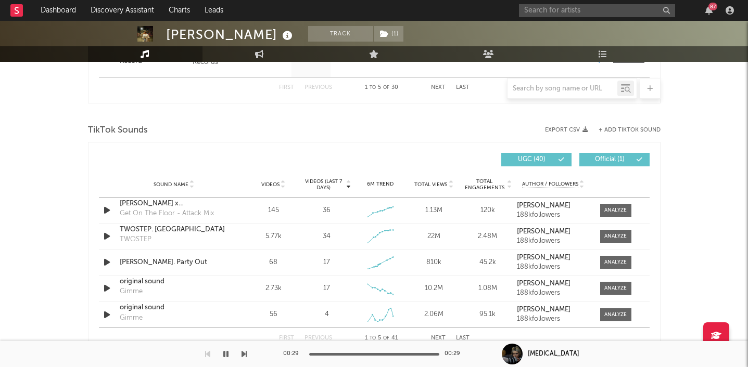
scroll to position [660, 0]
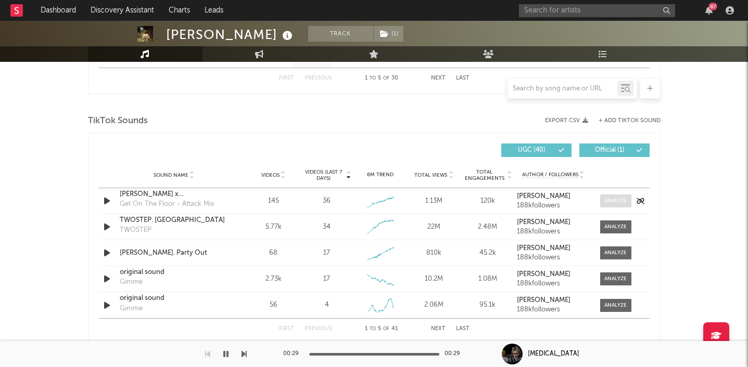
click at [623, 202] on div at bounding box center [615, 201] width 22 height 8
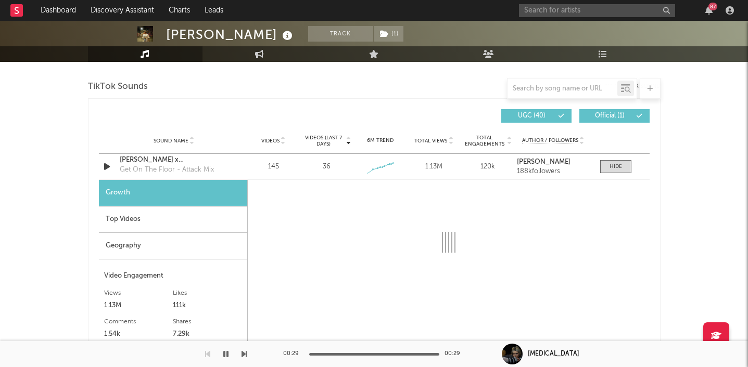
scroll to position [768, 0]
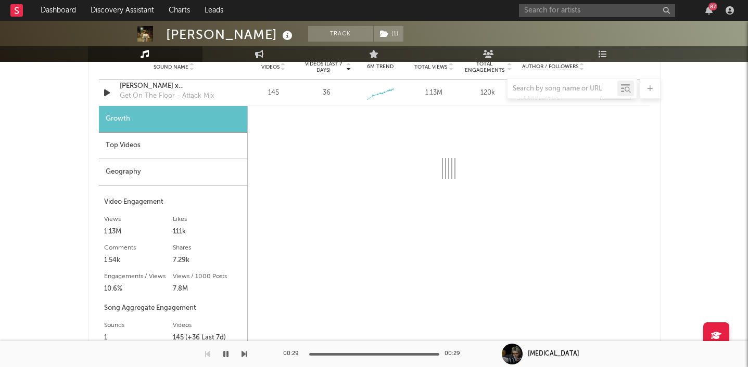
select select "1w"
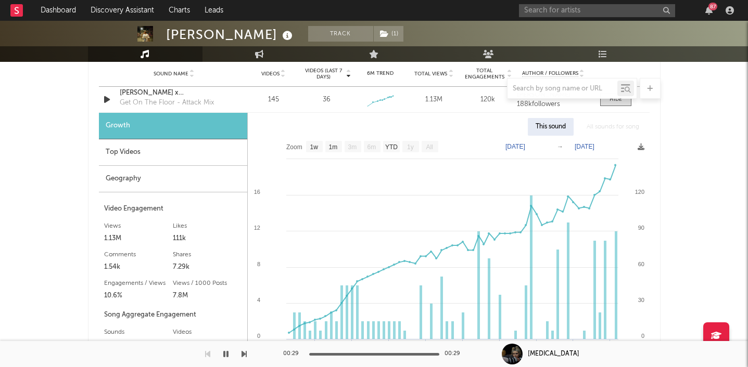
scroll to position [737, 0]
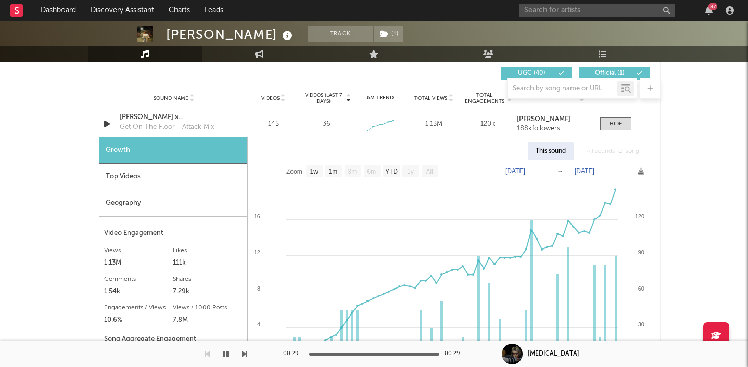
click at [130, 181] on div "Top Videos" at bounding box center [173, 177] width 148 height 27
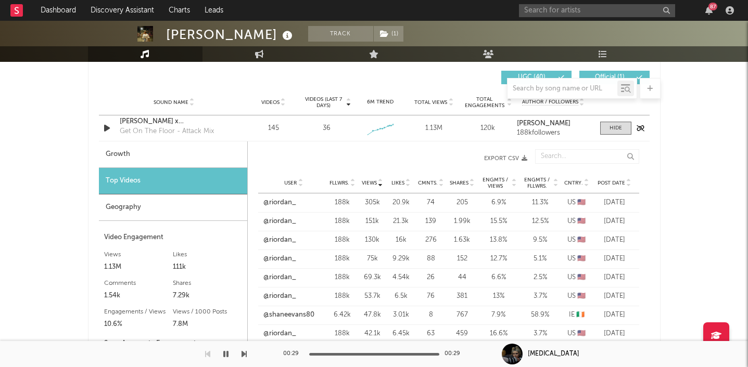
scroll to position [731, 0]
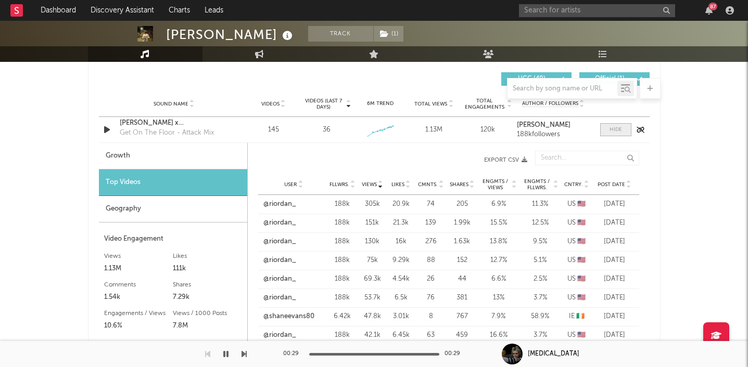
click at [612, 129] on div at bounding box center [615, 130] width 12 height 8
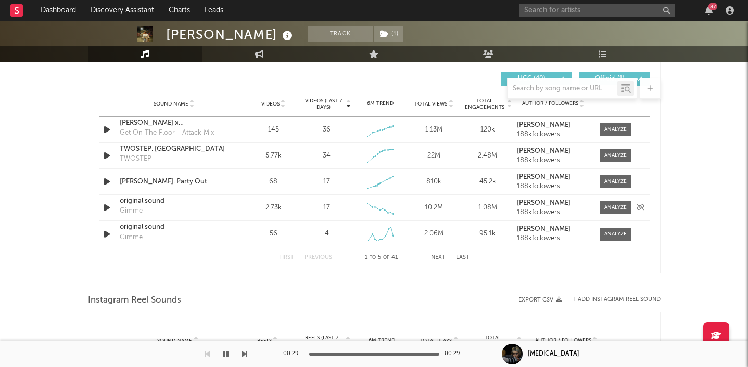
scroll to position [887, 0]
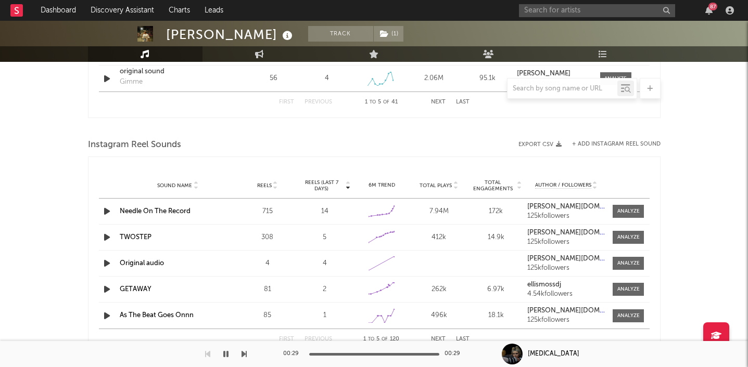
click at [107, 213] on icon "button" at bounding box center [106, 211] width 11 height 13
click at [625, 213] on div at bounding box center [628, 212] width 22 height 8
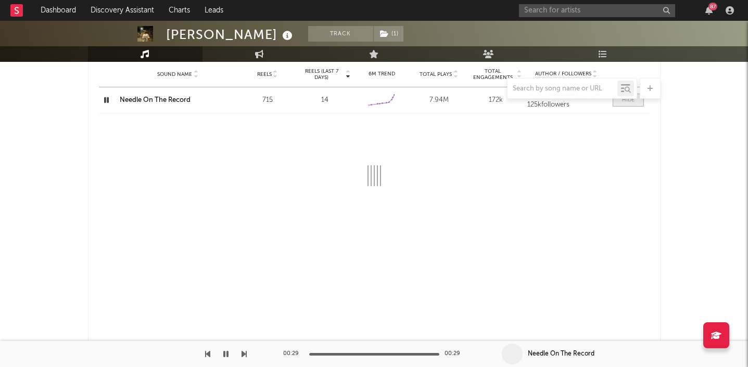
scroll to position [999, 0]
select select "6m"
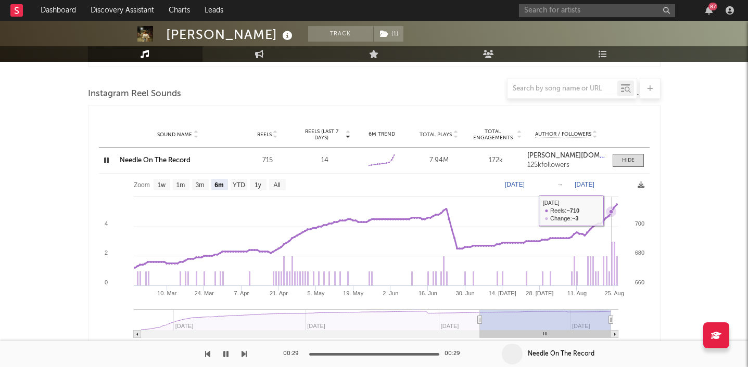
scroll to position [939, 0]
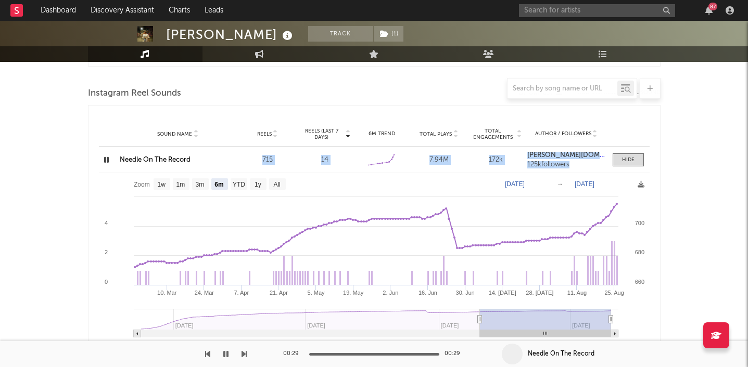
drag, startPoint x: 626, startPoint y: 160, endPoint x: 192, endPoint y: 150, distance: 434.5
click at [192, 156] on div "Sound Name Needle On The Record Reels 715 Reels (last 7 days) 14 6M Trend Creat…" at bounding box center [374, 159] width 550 height 25
click at [168, 160] on link "Needle On The Record" at bounding box center [155, 160] width 71 height 7
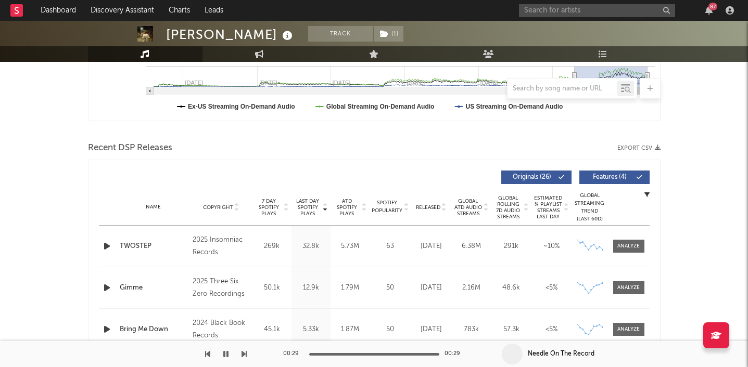
scroll to position [0, 0]
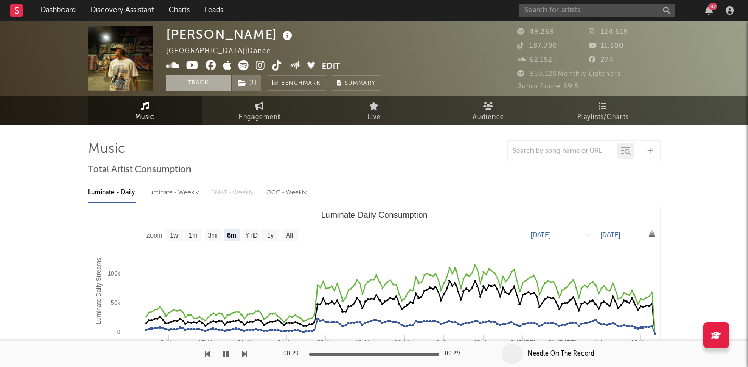
click at [199, 82] on button "Track" at bounding box center [198, 83] width 65 height 16
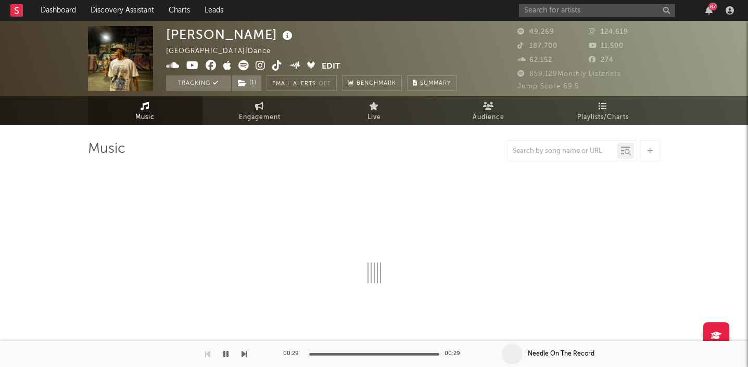
select select "6m"
